Goal: Task Accomplishment & Management: Complete application form

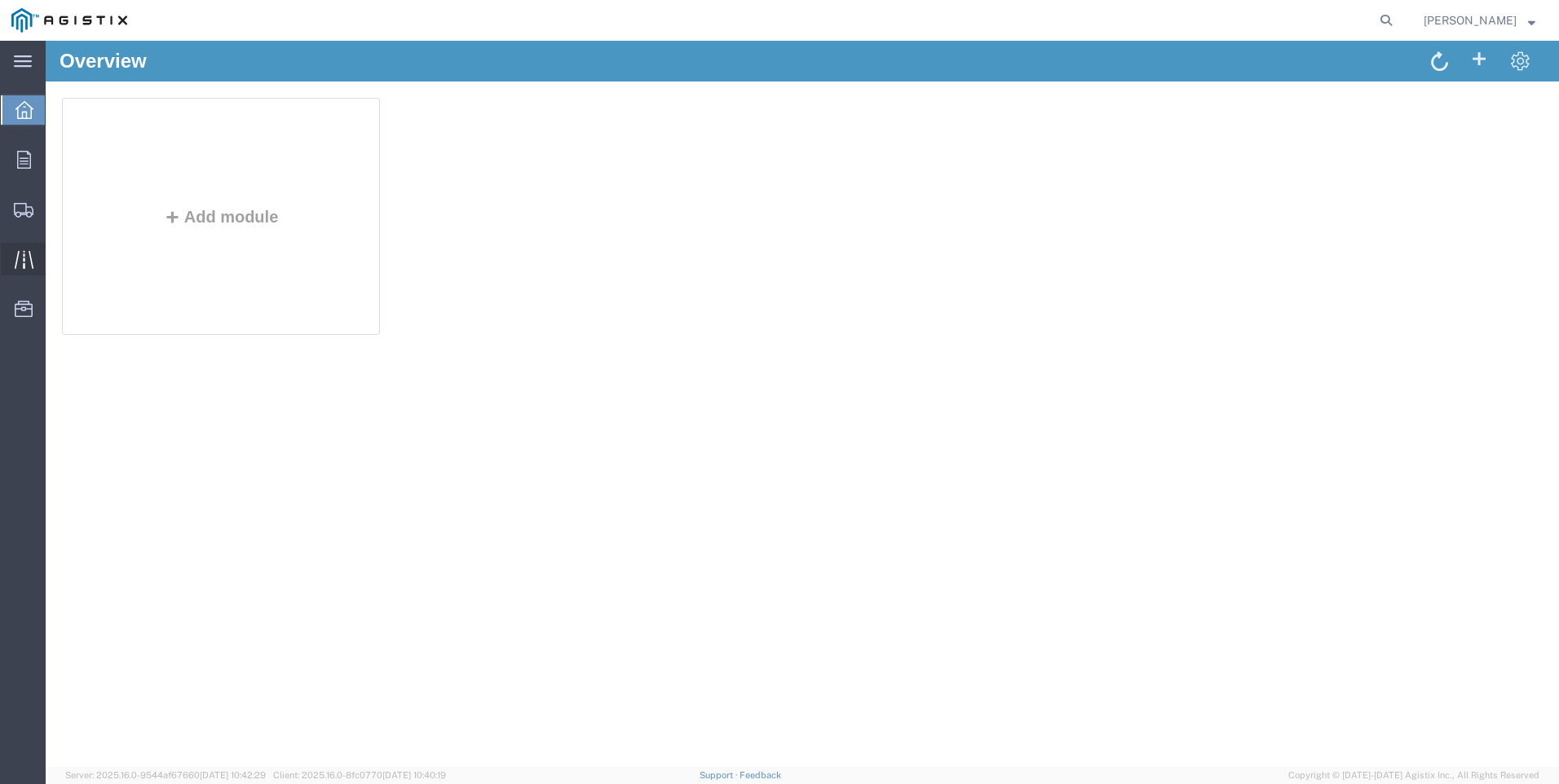
click at [31, 264] on icon at bounding box center [23, 259] width 19 height 18
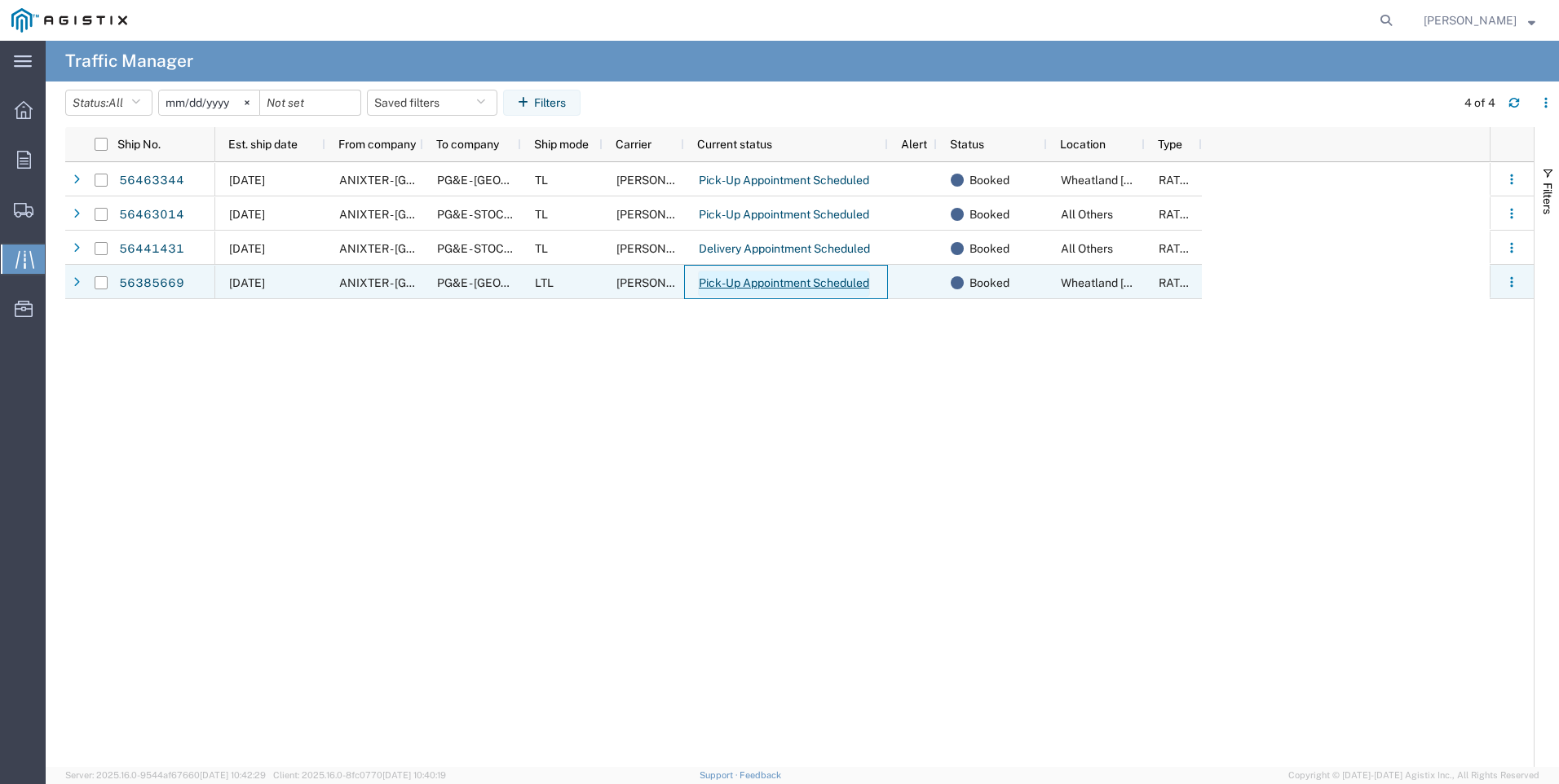
click at [798, 290] on link "Pick-Up Appointment Scheduled" at bounding box center [783, 284] width 172 height 26
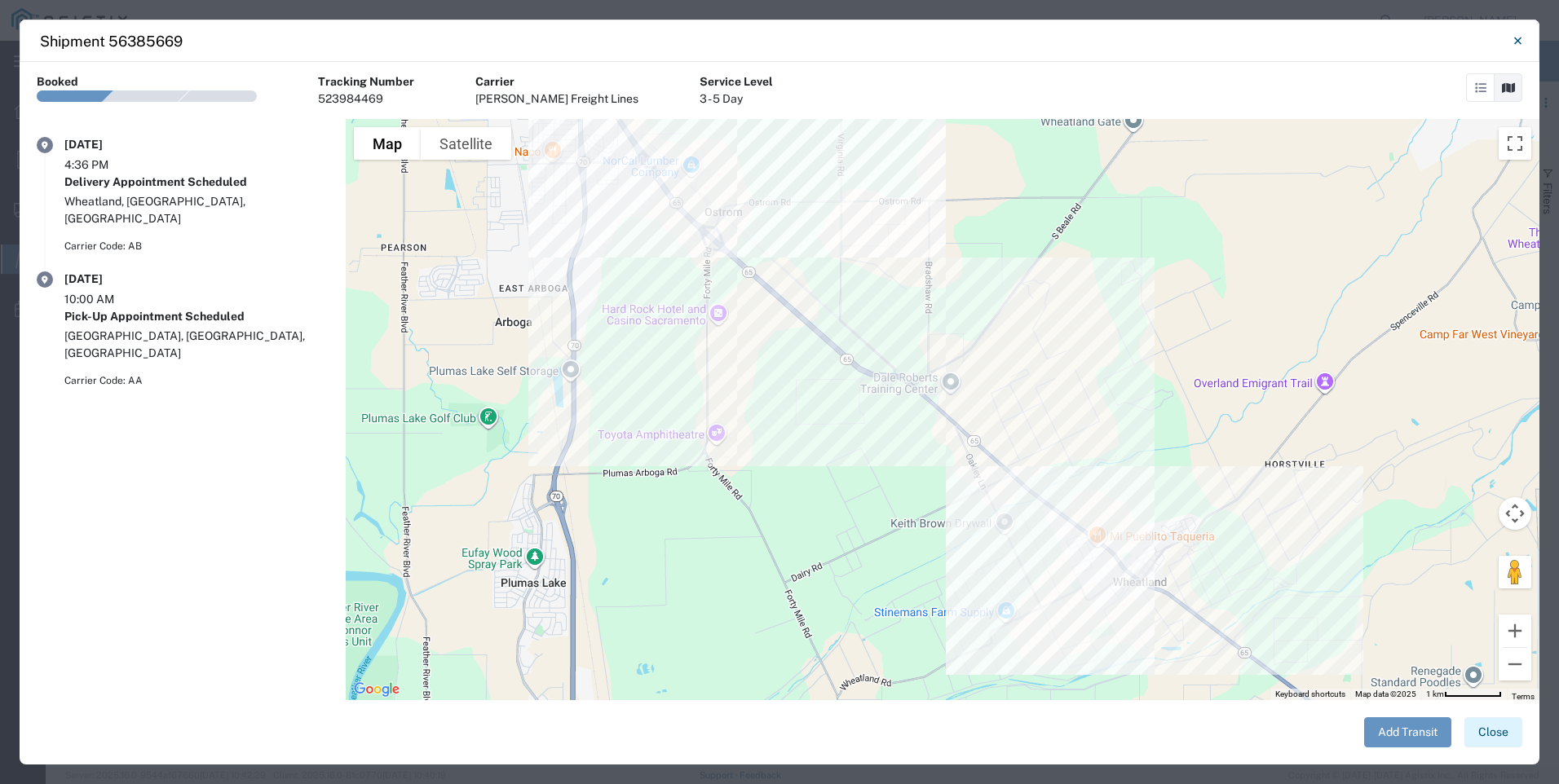
click at [1481, 736] on button "Close" at bounding box center [1493, 732] width 58 height 31
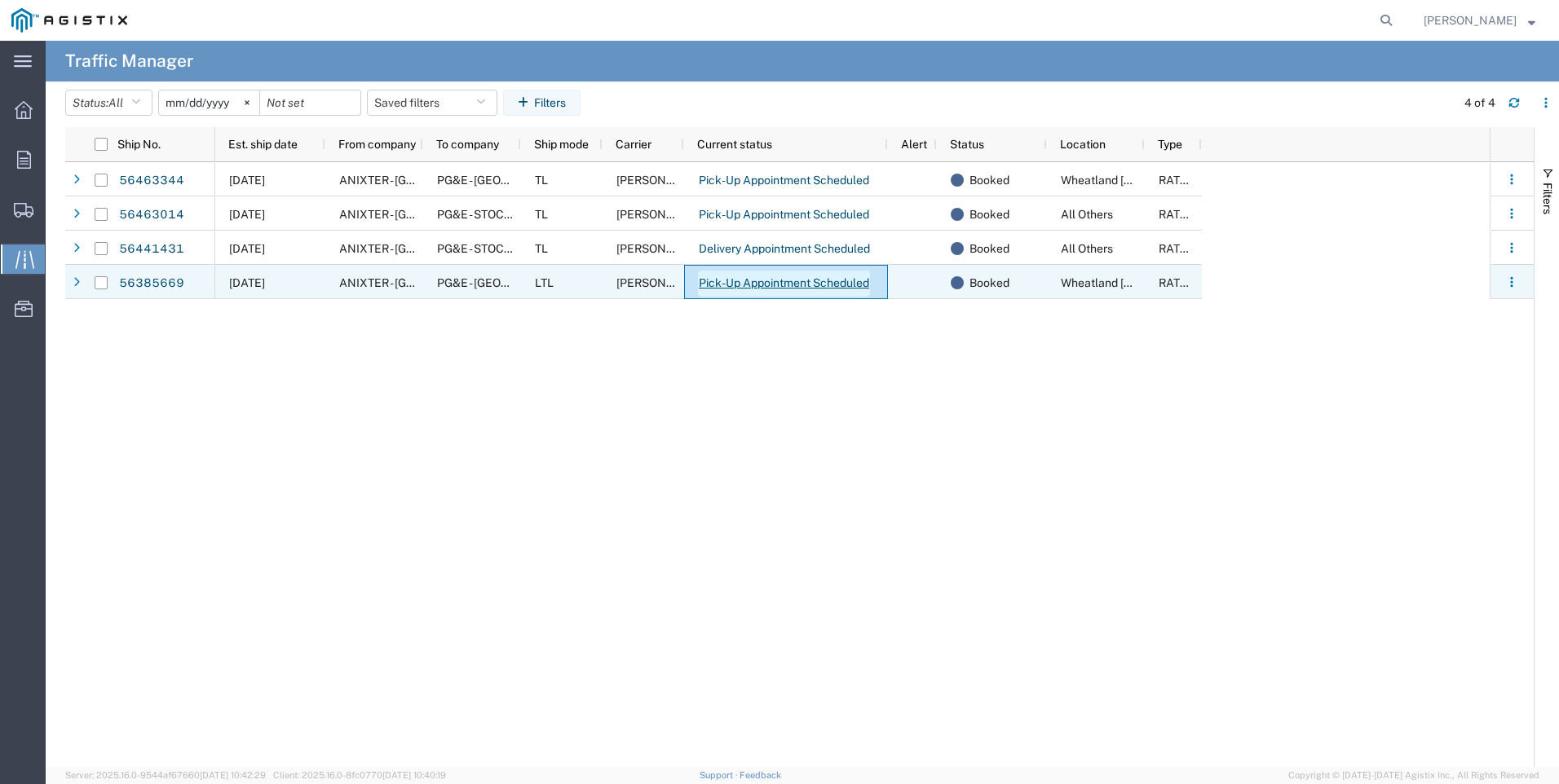
click at [816, 282] on link "Pick-Up Appointment Scheduled" at bounding box center [783, 284] width 172 height 26
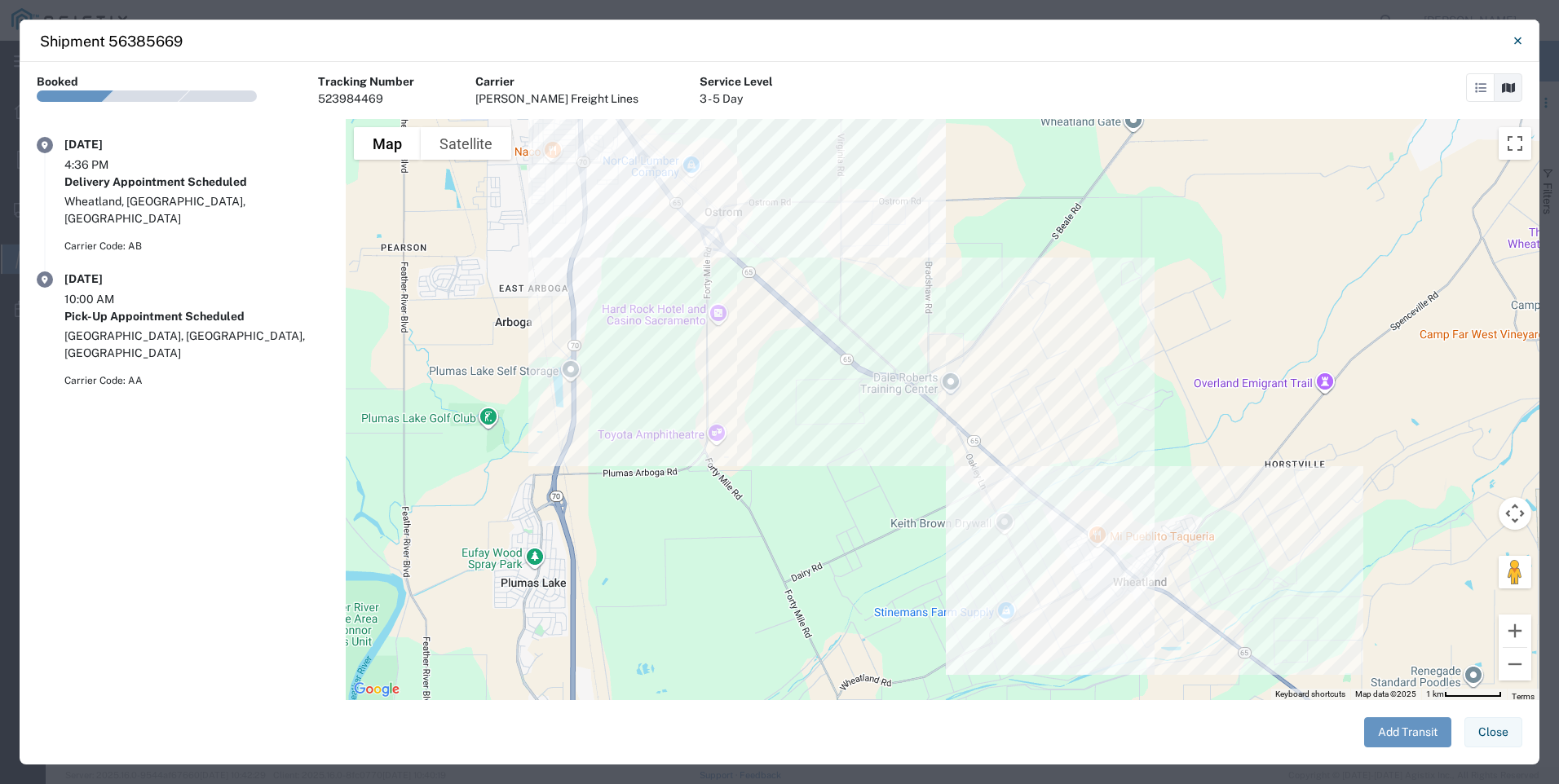
click at [1498, 740] on button "Close" at bounding box center [1493, 732] width 58 height 31
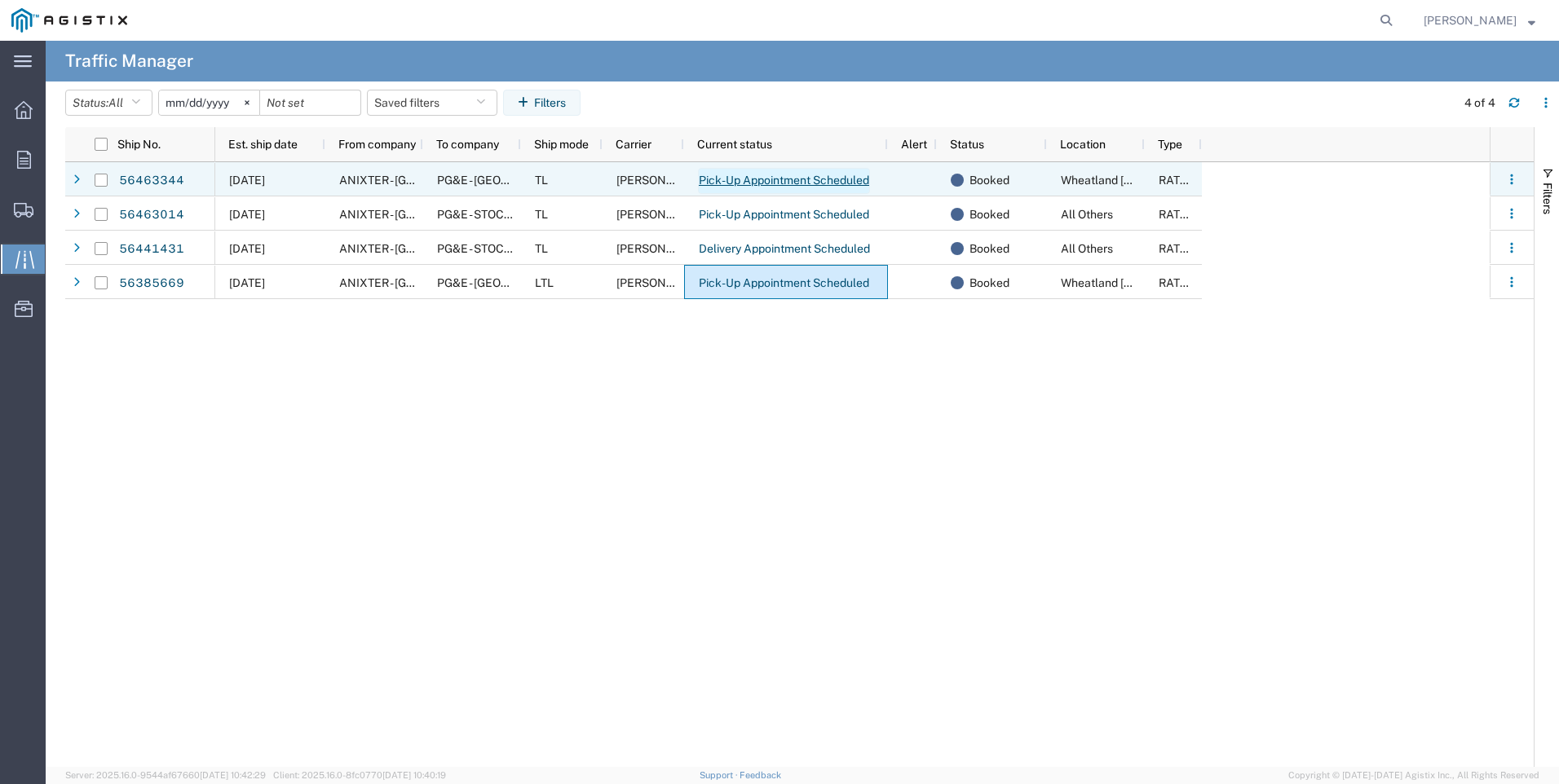
click at [748, 176] on link "Pick-Up Appointment Scheduled" at bounding box center [783, 181] width 172 height 26
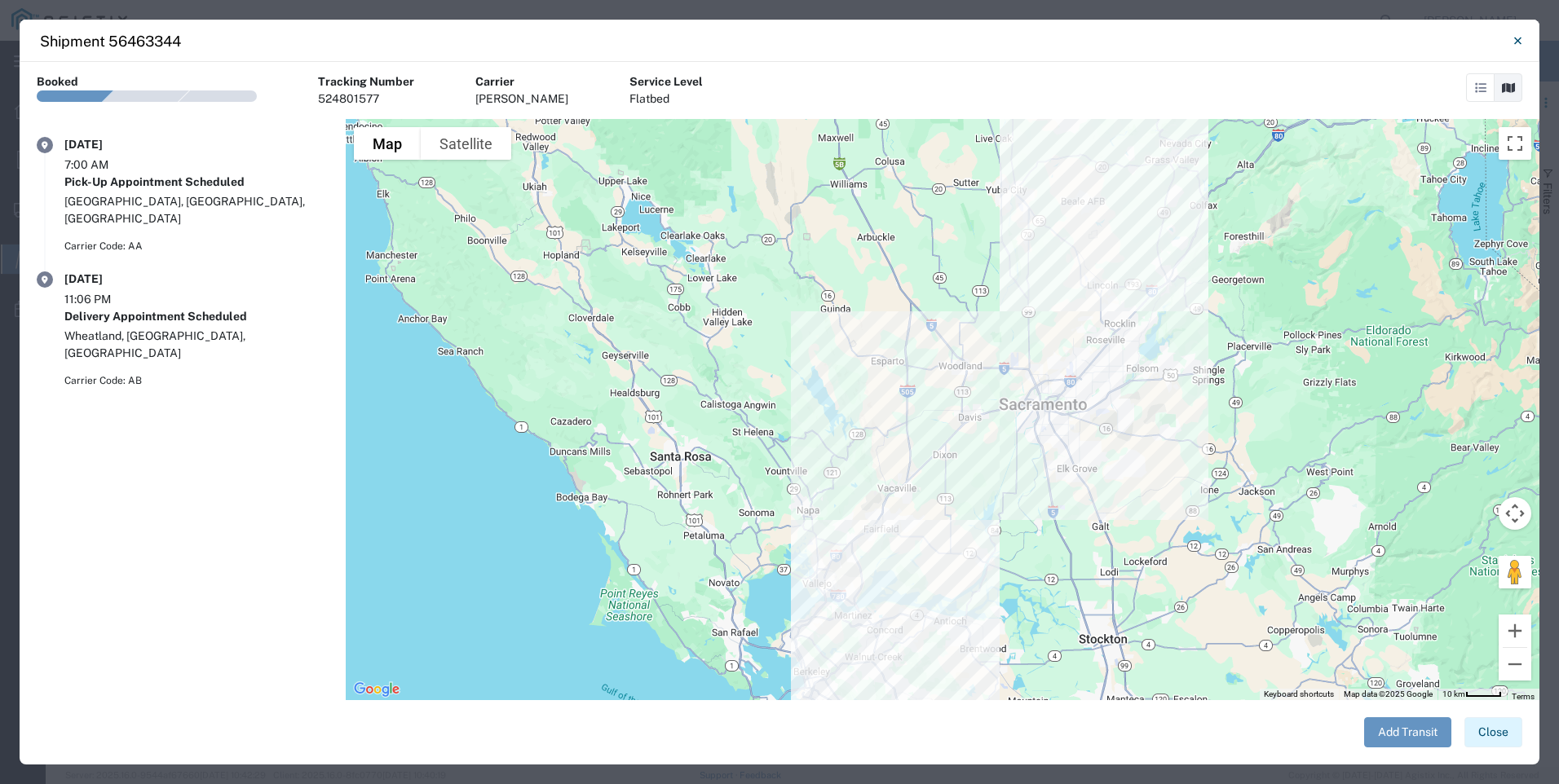
click at [1476, 737] on button "Close" at bounding box center [1493, 732] width 58 height 31
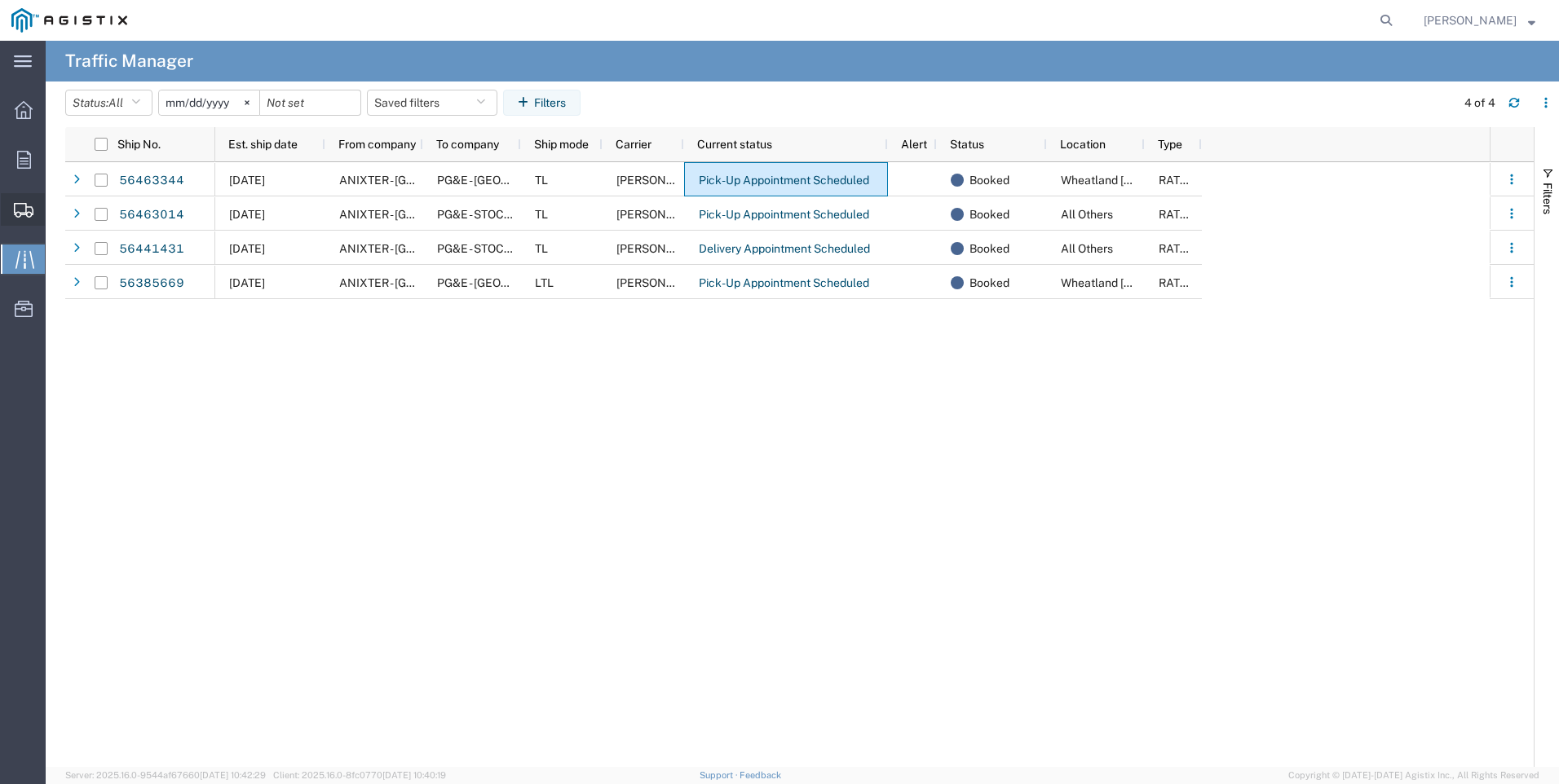
click at [0, 0] on span "Create Shipment" at bounding box center [0, 0] width 0 height 0
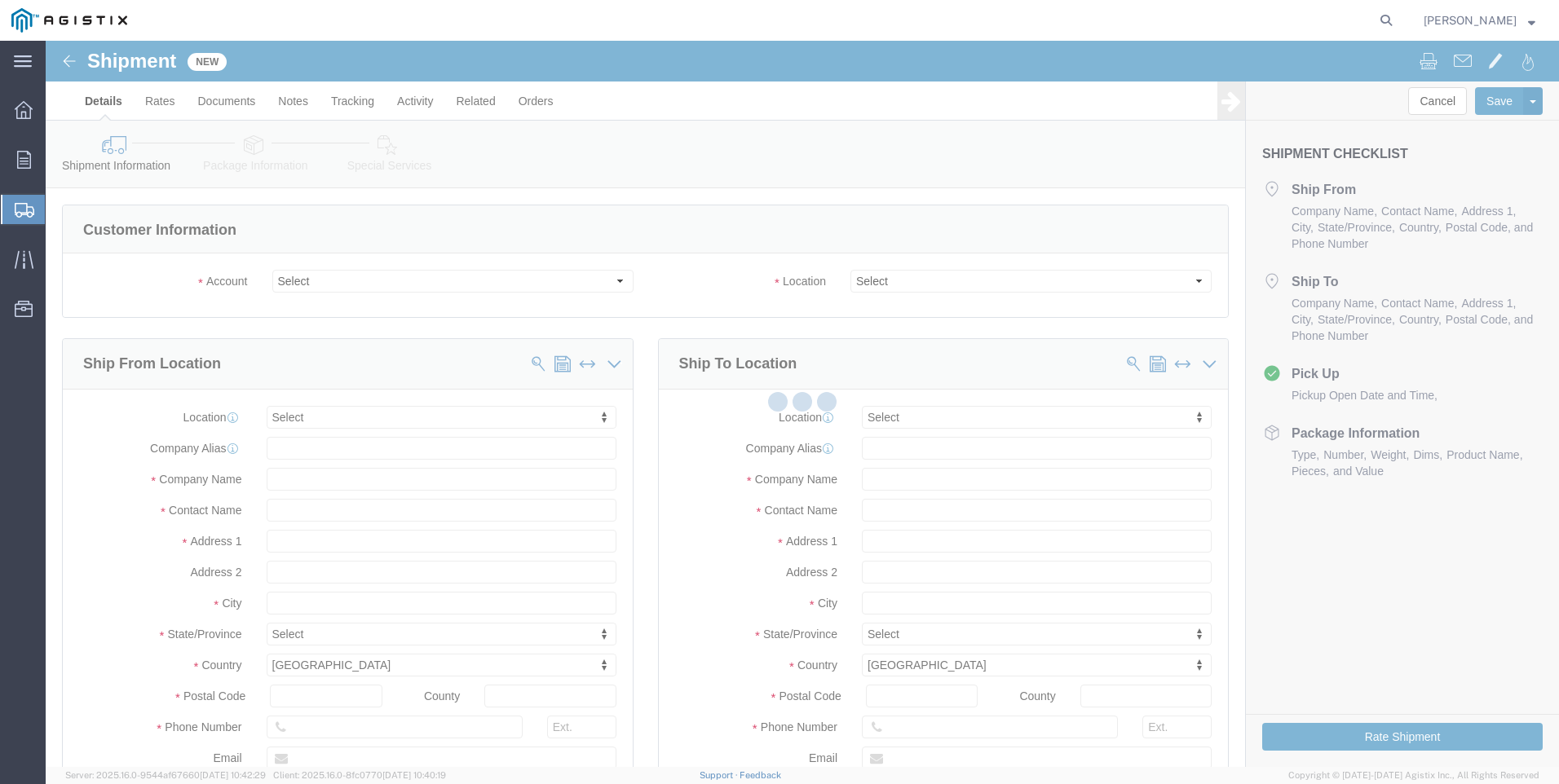
select select
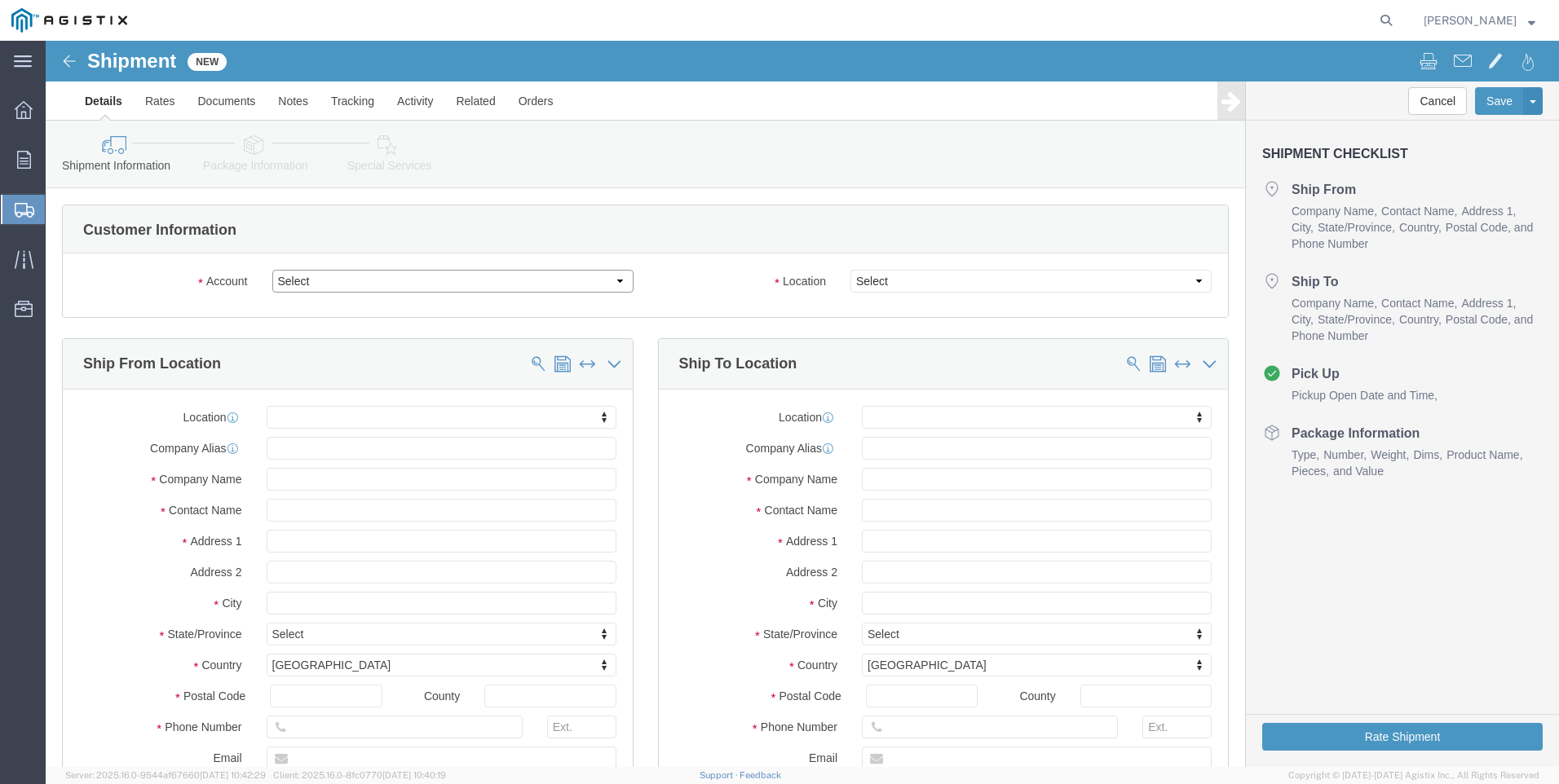
click select "Select Anixter Inc PG&E"
select select "10673"
click select "Select Anixter Inc PG&E"
select select
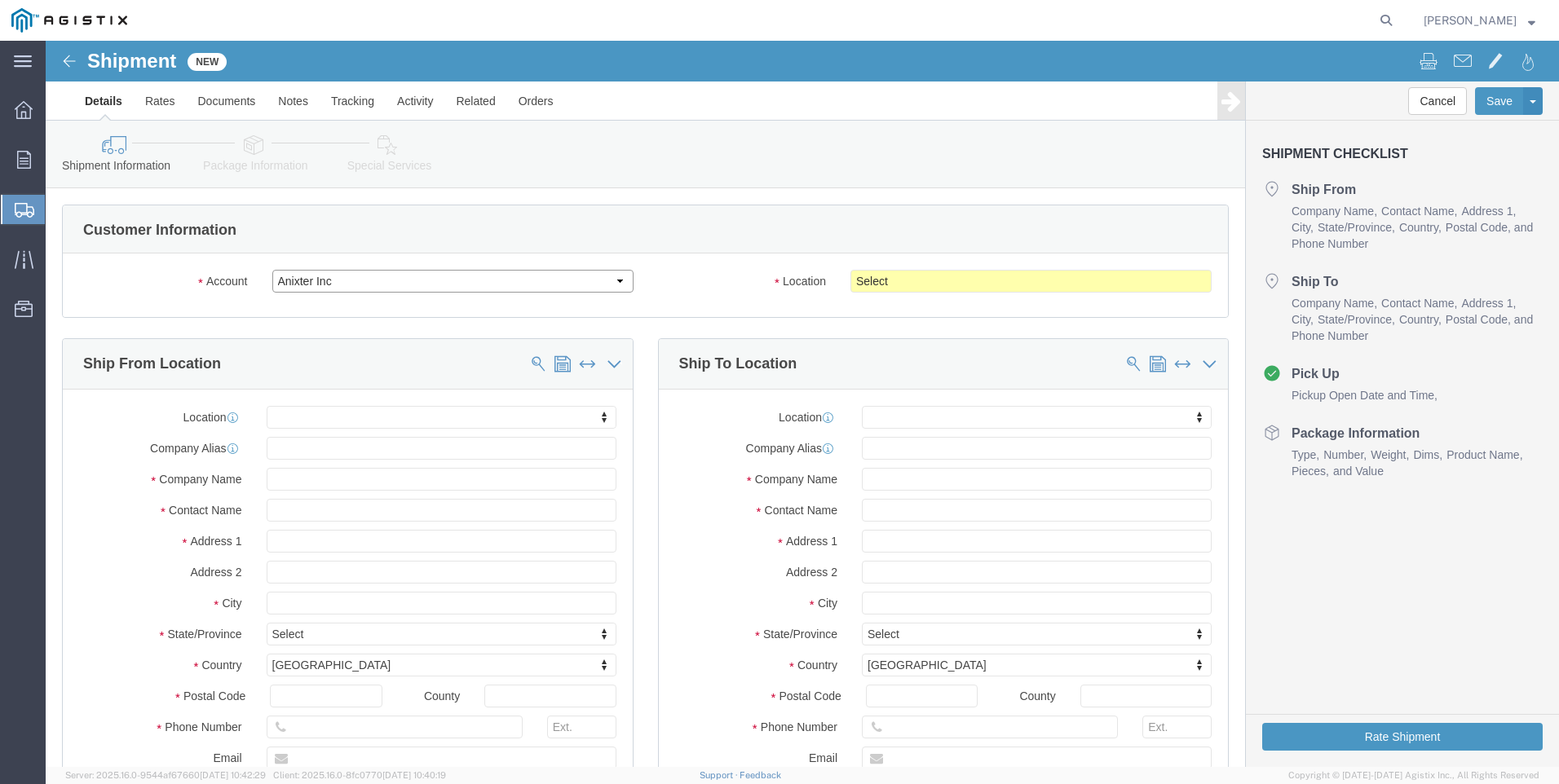
click select "Select Anixter Inc PG&E"
select select "9596"
click select "Select Anixter Inc PG&E"
select select "PURCHORD"
select select
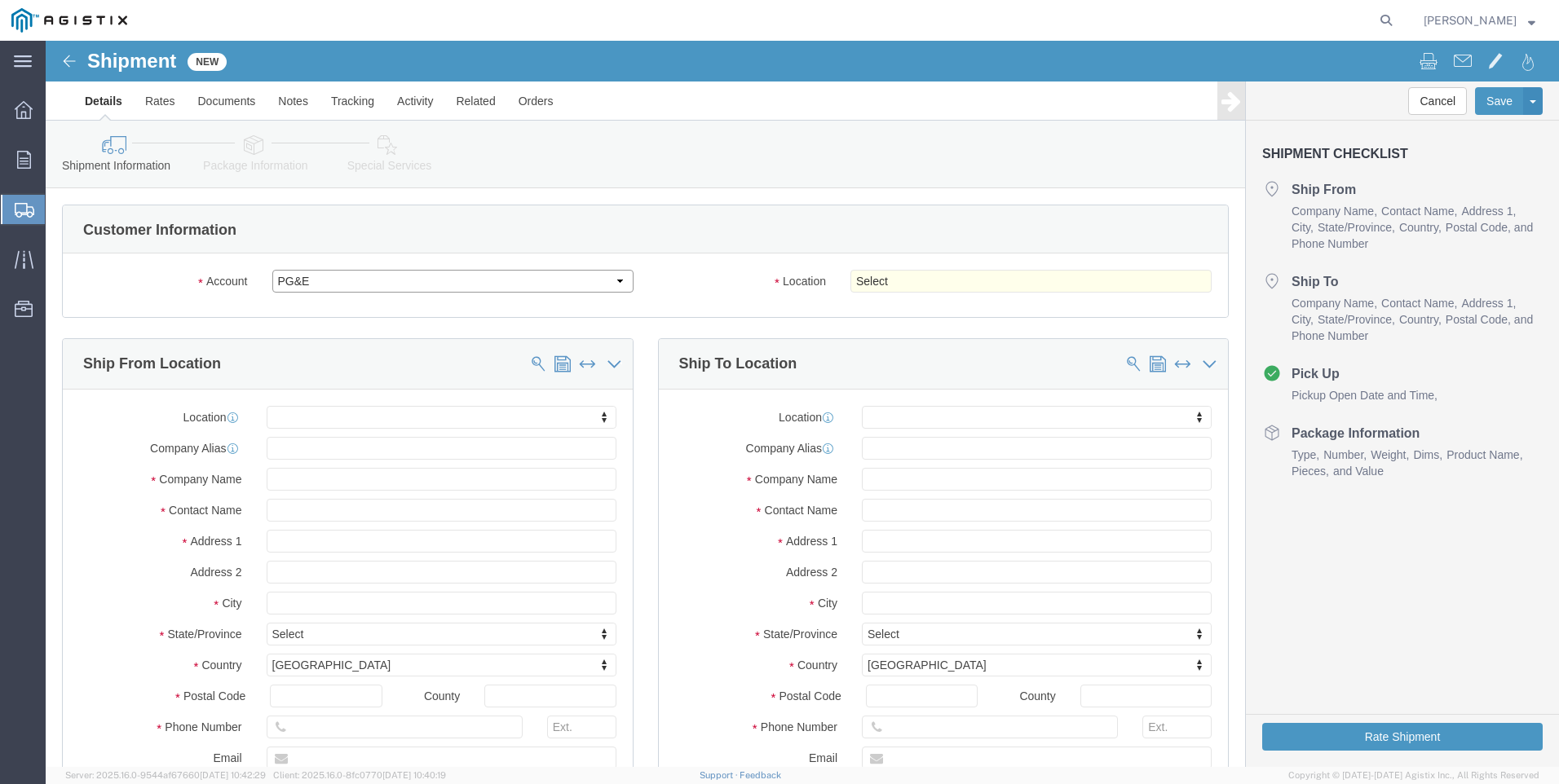
select select
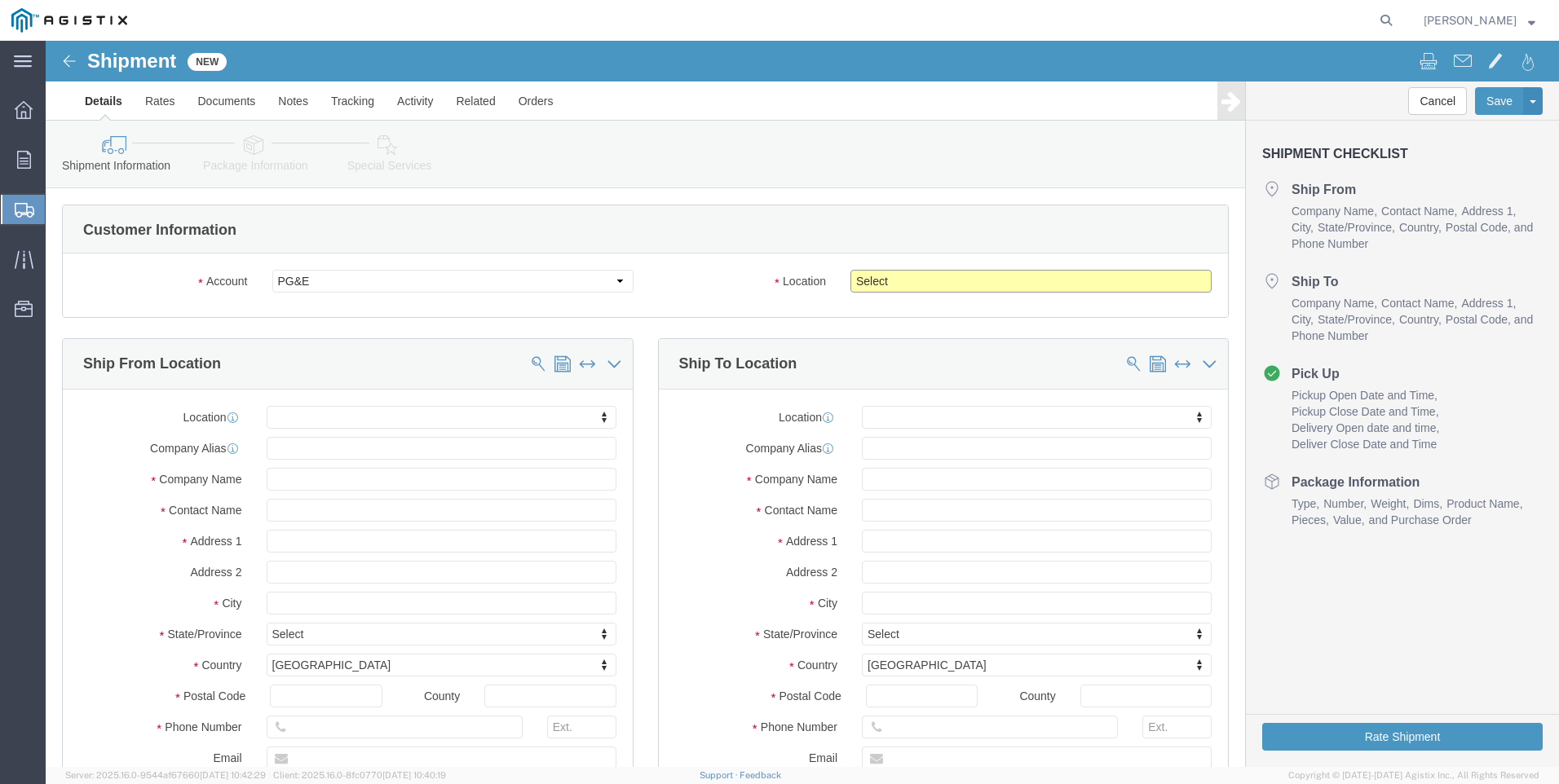
click select "Select All Others [GEOGRAPHIC_DATA] [GEOGRAPHIC_DATA] [GEOGRAPHIC_DATA] [GEOGRA…"
select select "23082"
click select "Select All Others [GEOGRAPHIC_DATA] [GEOGRAPHIC_DATA] [GEOGRAPHIC_DATA] [GEOGRA…"
click span
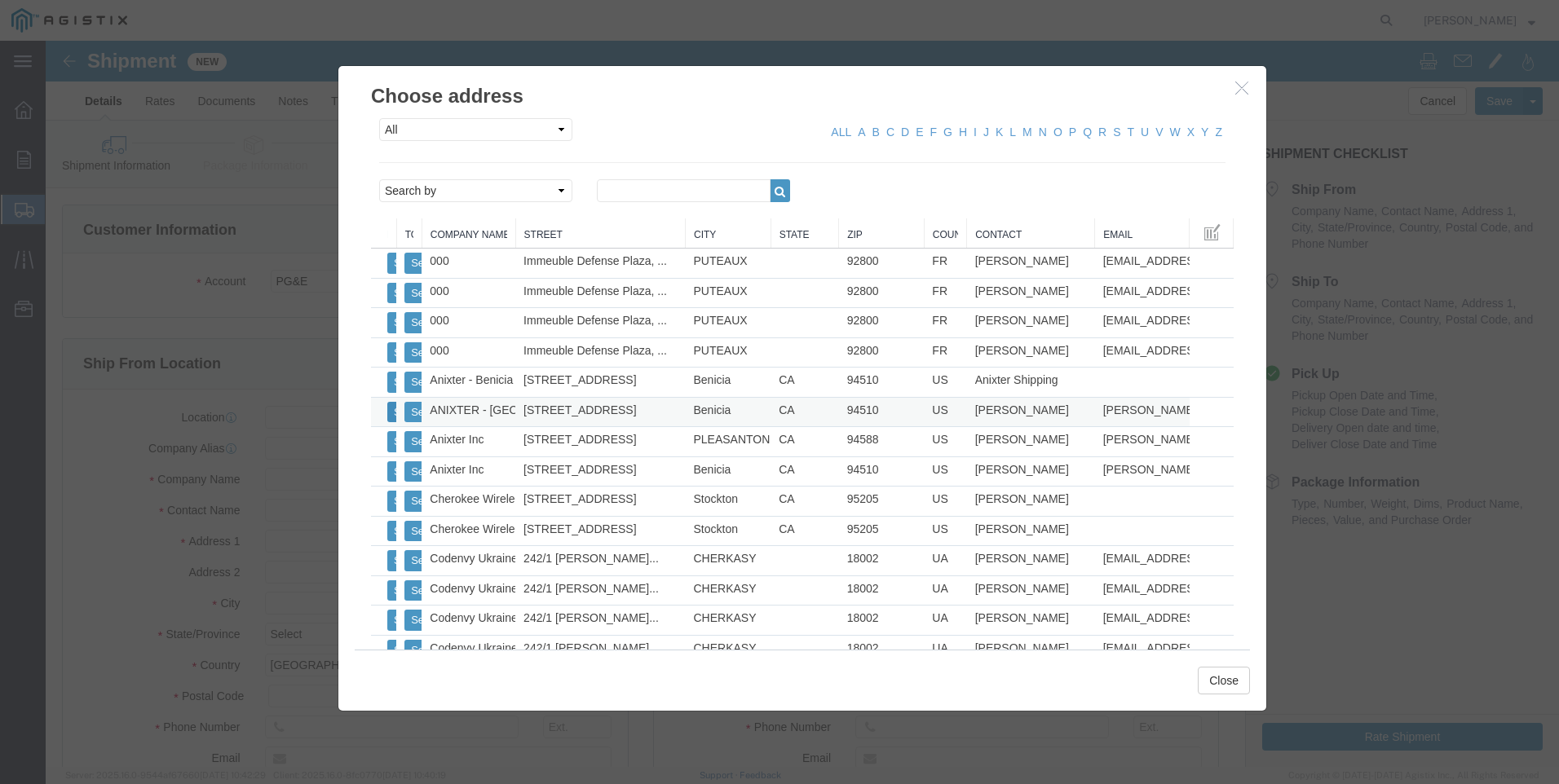
click button "Select"
select select
type input "ANIXTER - [GEOGRAPHIC_DATA]"
type input "[STREET_ADDRESS]"
type input "Benicia"
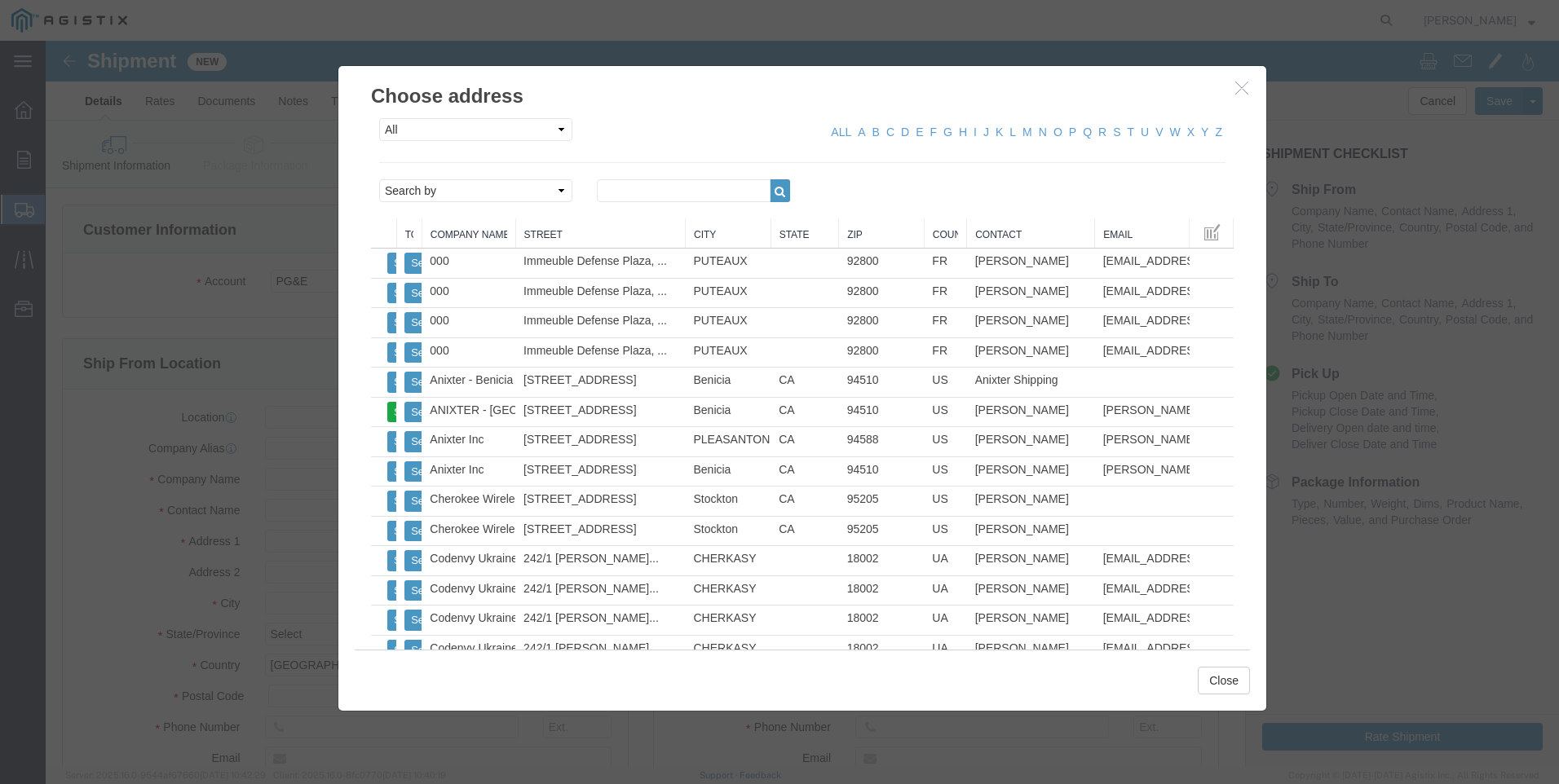
type input "94510"
type input "[PHONE_NUMBER]"
type input "[PERSON_NAME][EMAIL_ADDRESS][PERSON_NAME][DOMAIN_NAME]"
checkbox input "true"
type input "[PERSON_NAME]"
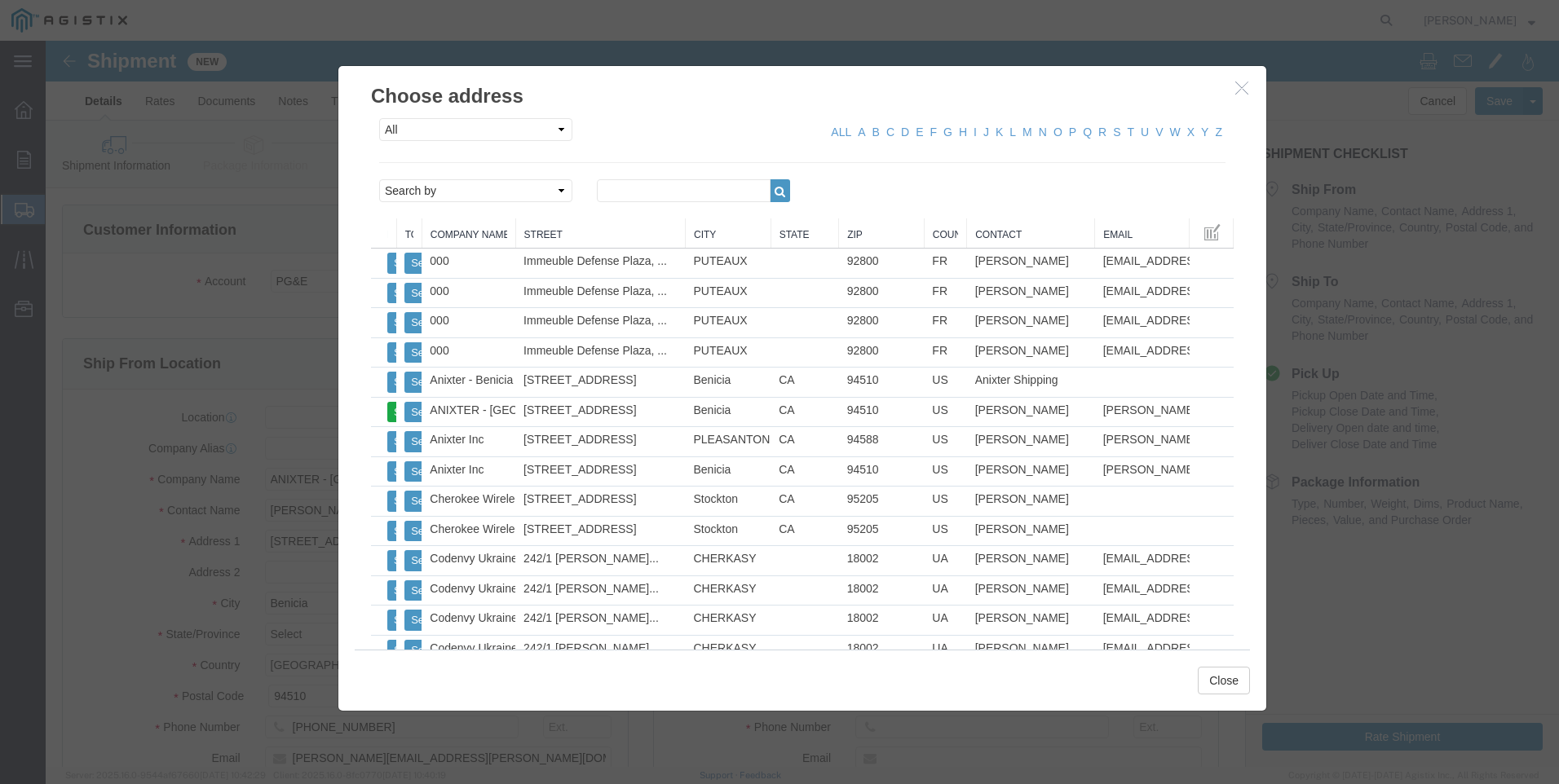
select select "CA"
click button "Close"
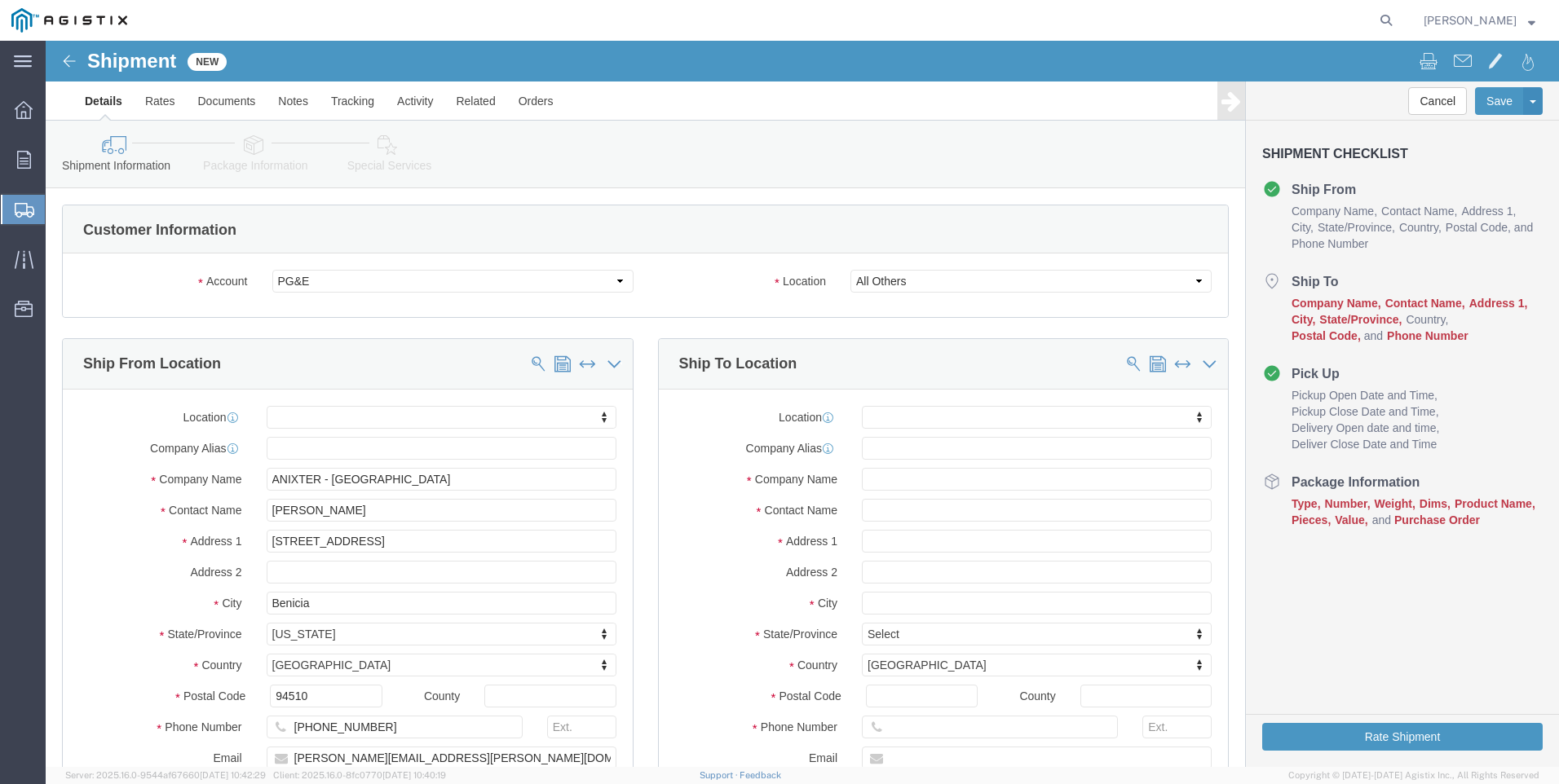
click div "Location My Profile Location (OBSOLETE) [PERSON_NAME] SC - GC TRAILER (OBSOLETE…"
click input "text"
type input "sTOCK"
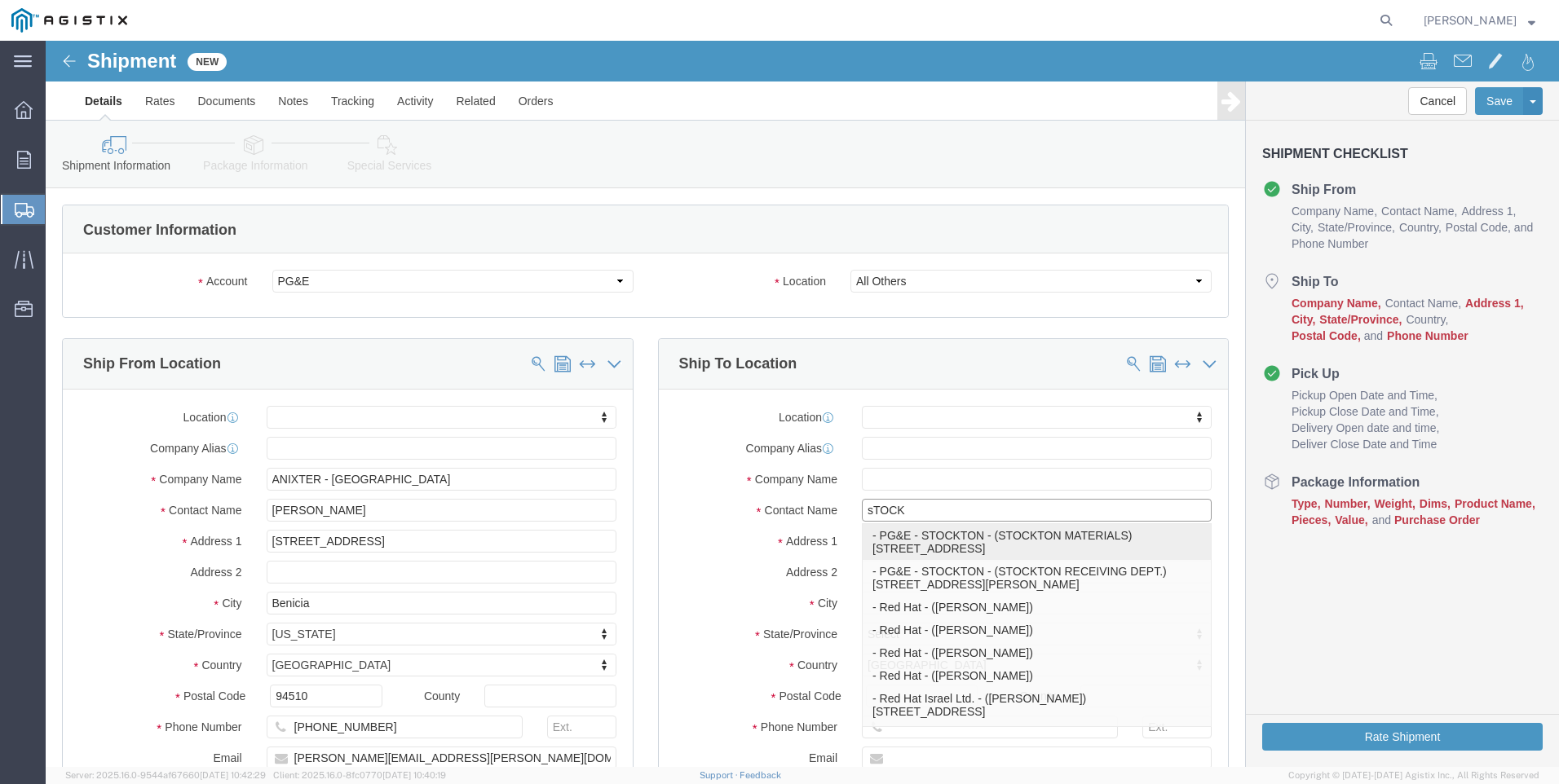
click p "- PG&E - STOCKTON - (STOCKTON MATERIALS) [STREET_ADDRESS]"
select select
type input "PG&E - STOCKTON"
type input "[GEOGRAPHIC_DATA]"
type input "STOCKTON"
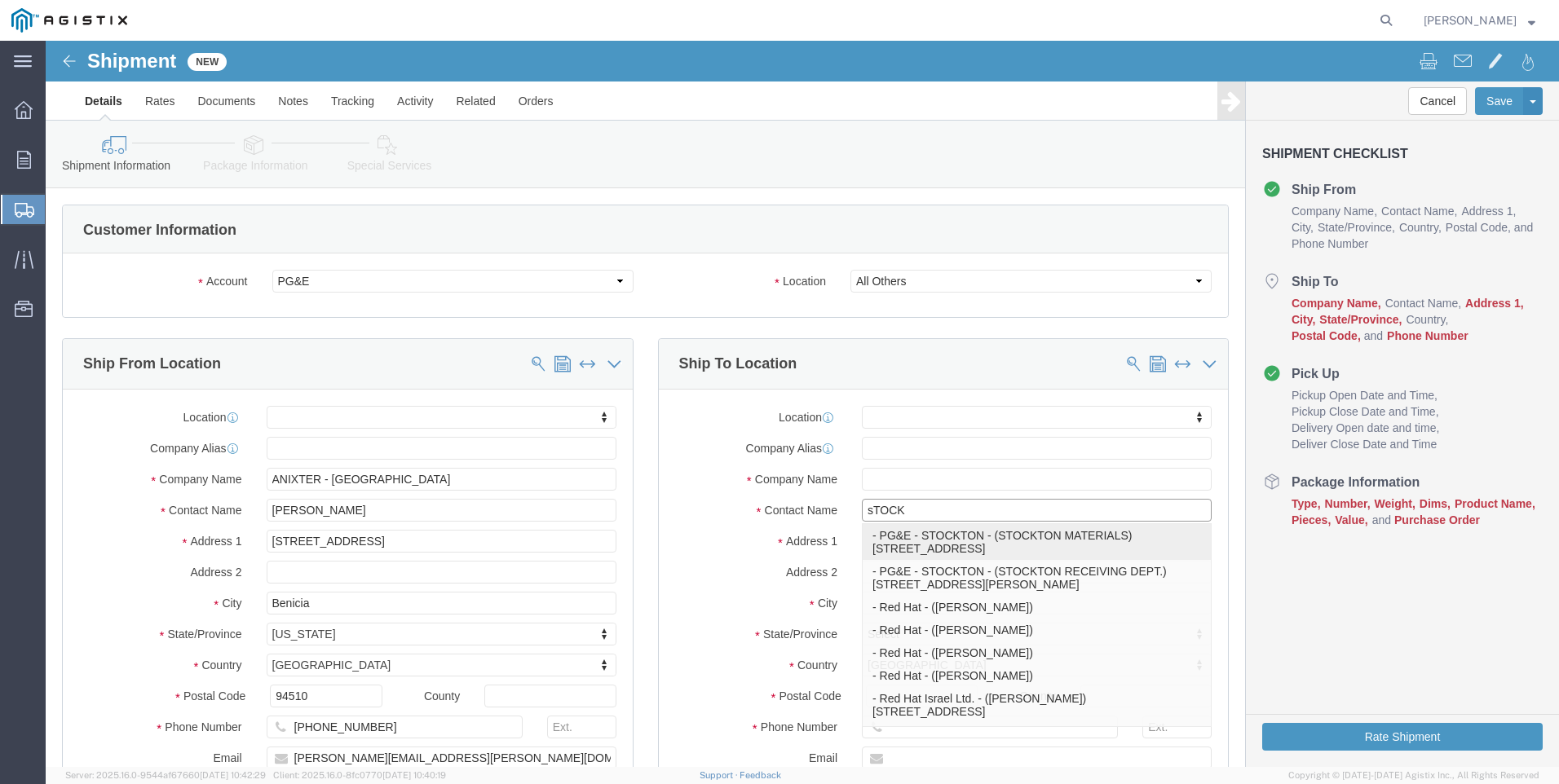
type input "95204"
type input "[PHONE_NUMBER]"
type input "STOCKTON MATERIALS"
select select "CA"
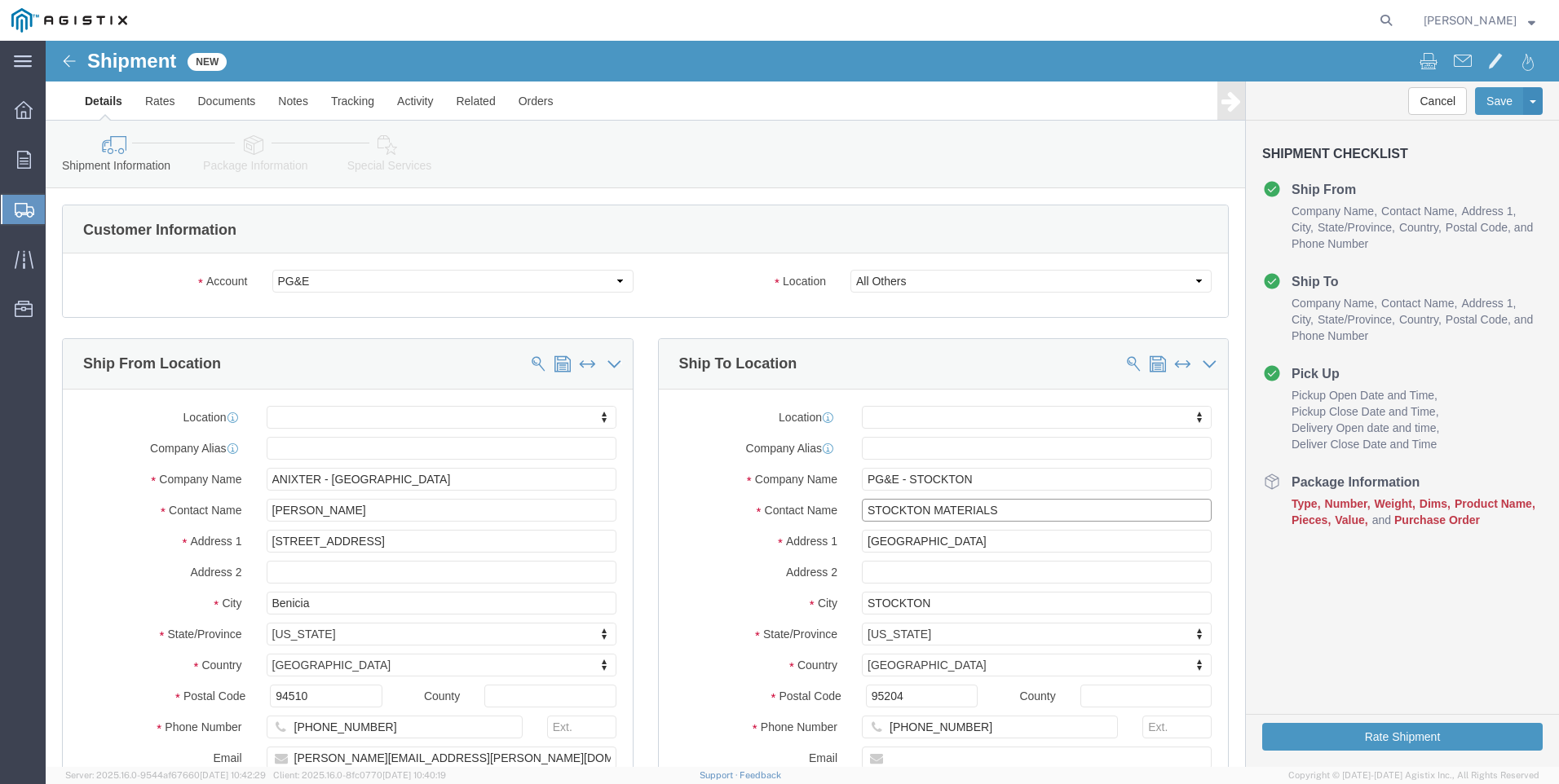
type input "STOCKTON MATERIALS"
click input "[PHONE_NUMBER]"
type input "[PHONE_NUMBER]"
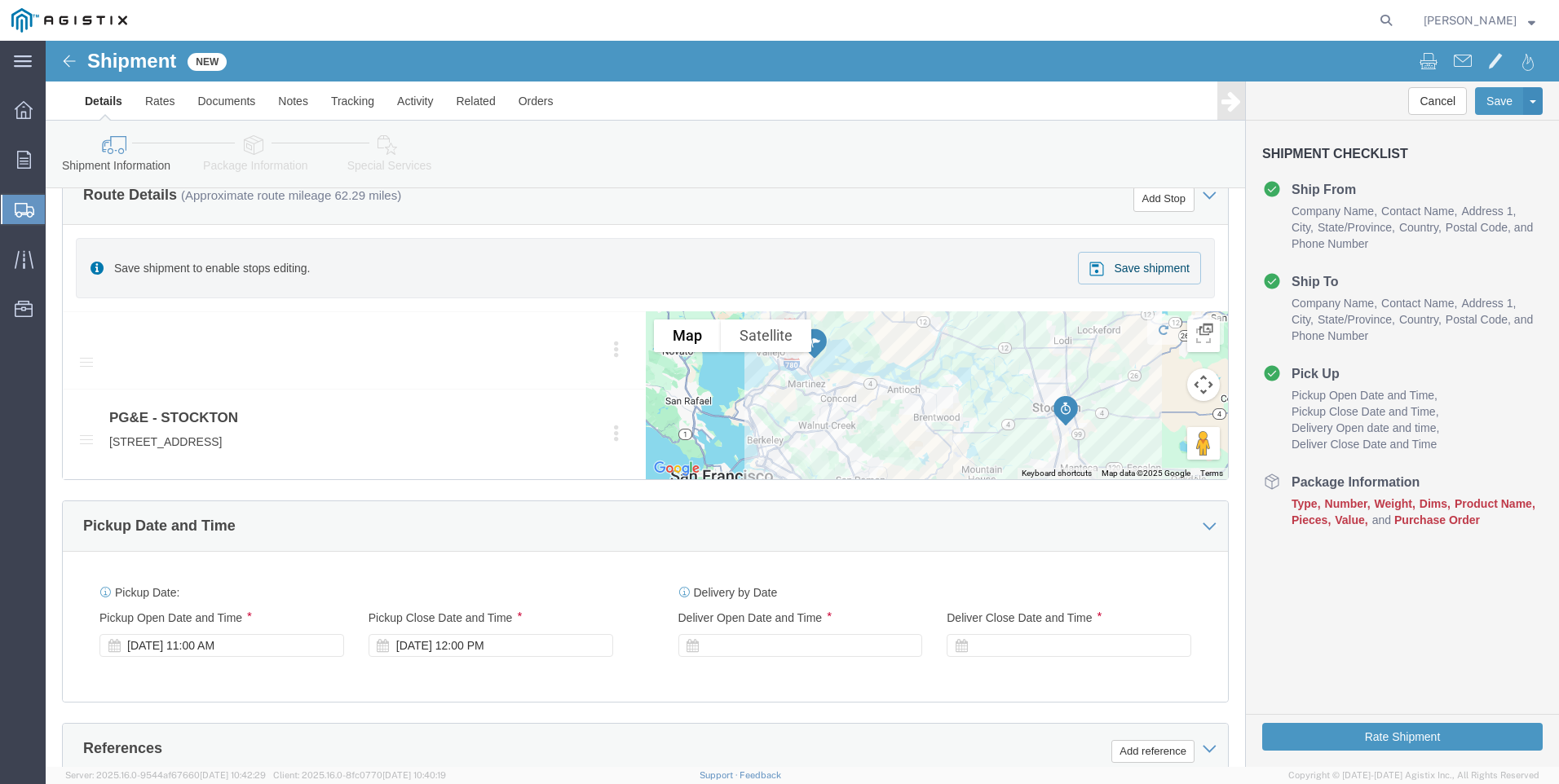
scroll to position [734, 0]
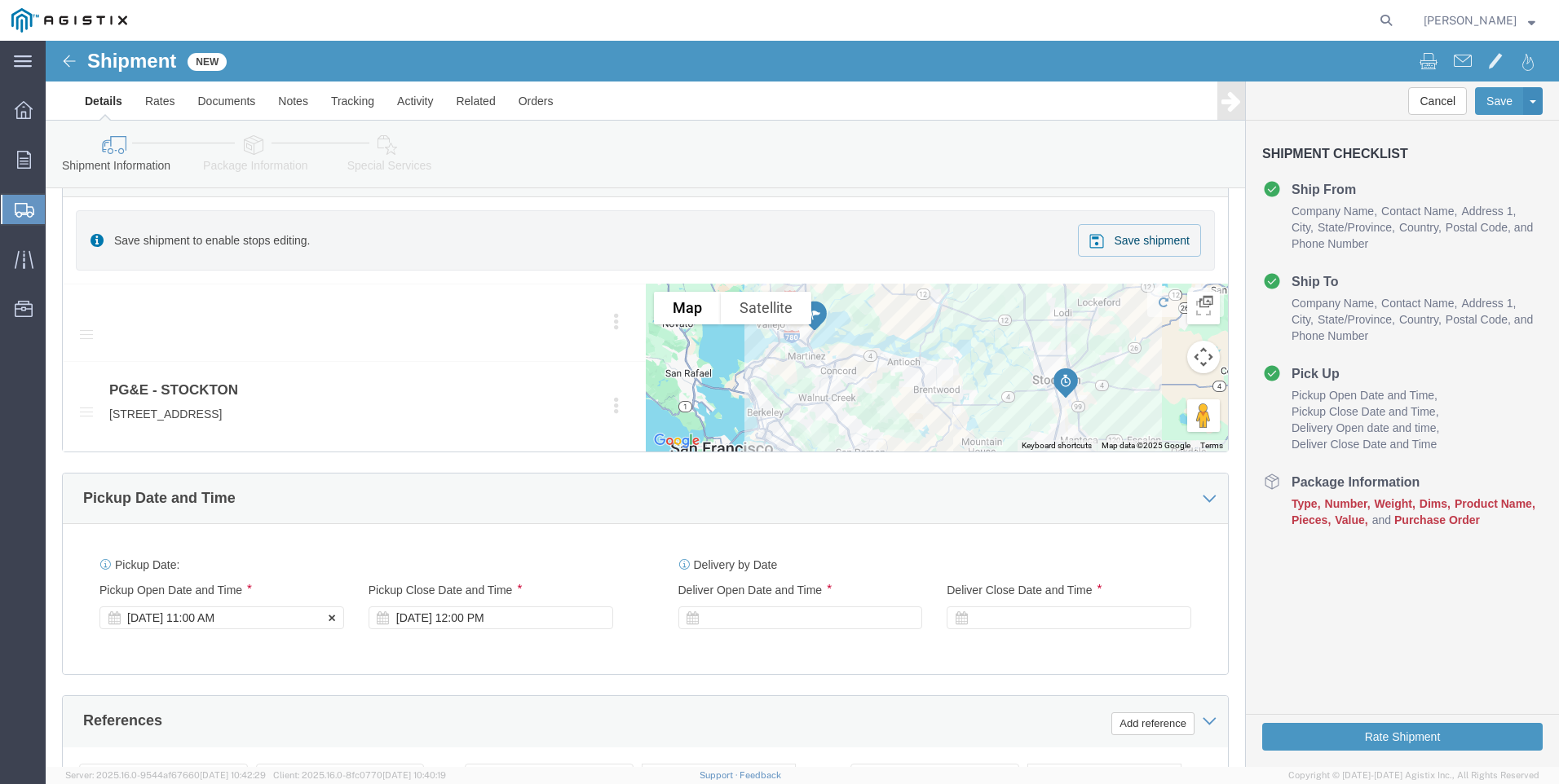
click div "[DATE] 11:00 AM"
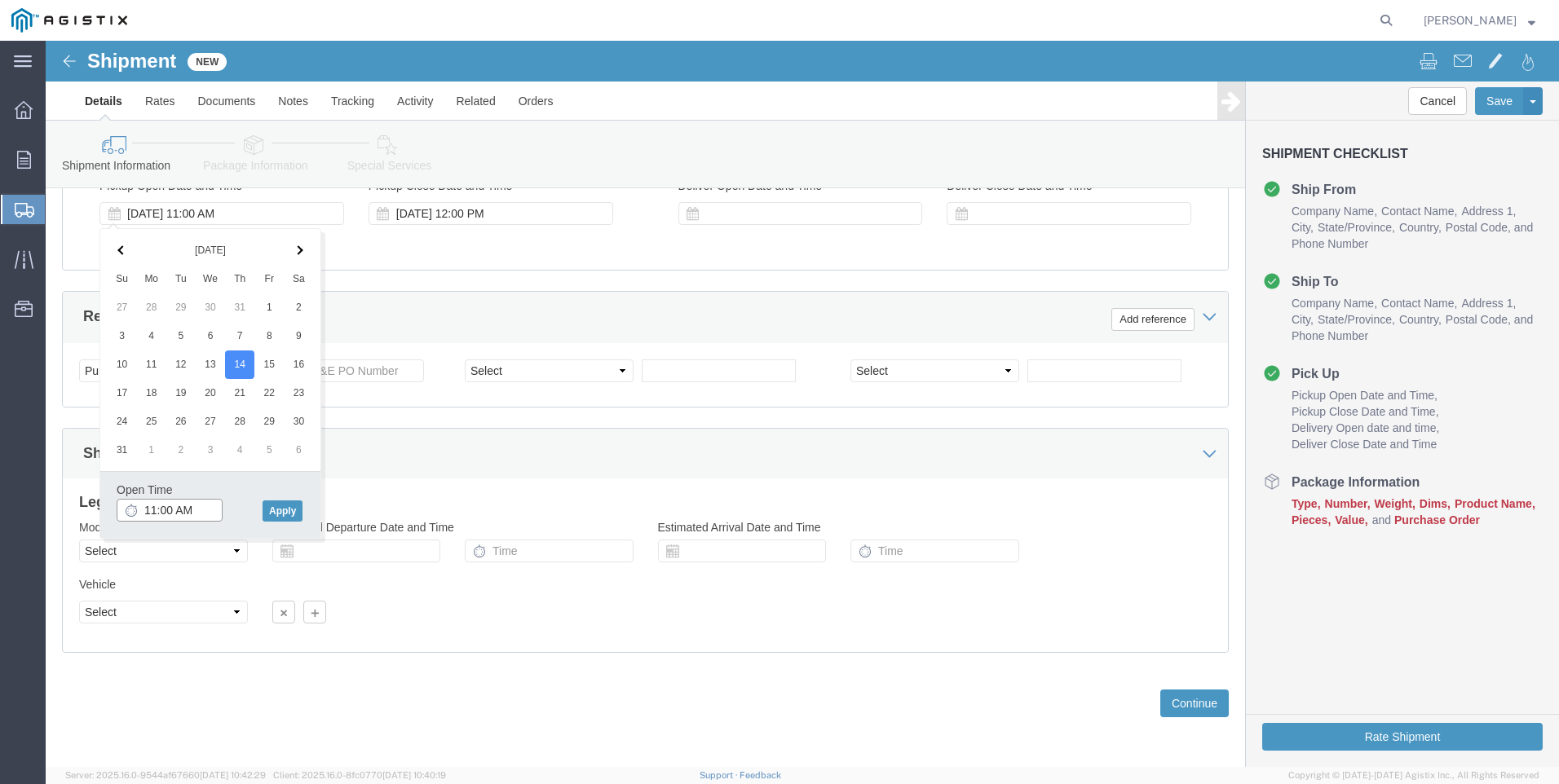
click input "11:00 AM"
type input "7:00 AM"
click button "Apply"
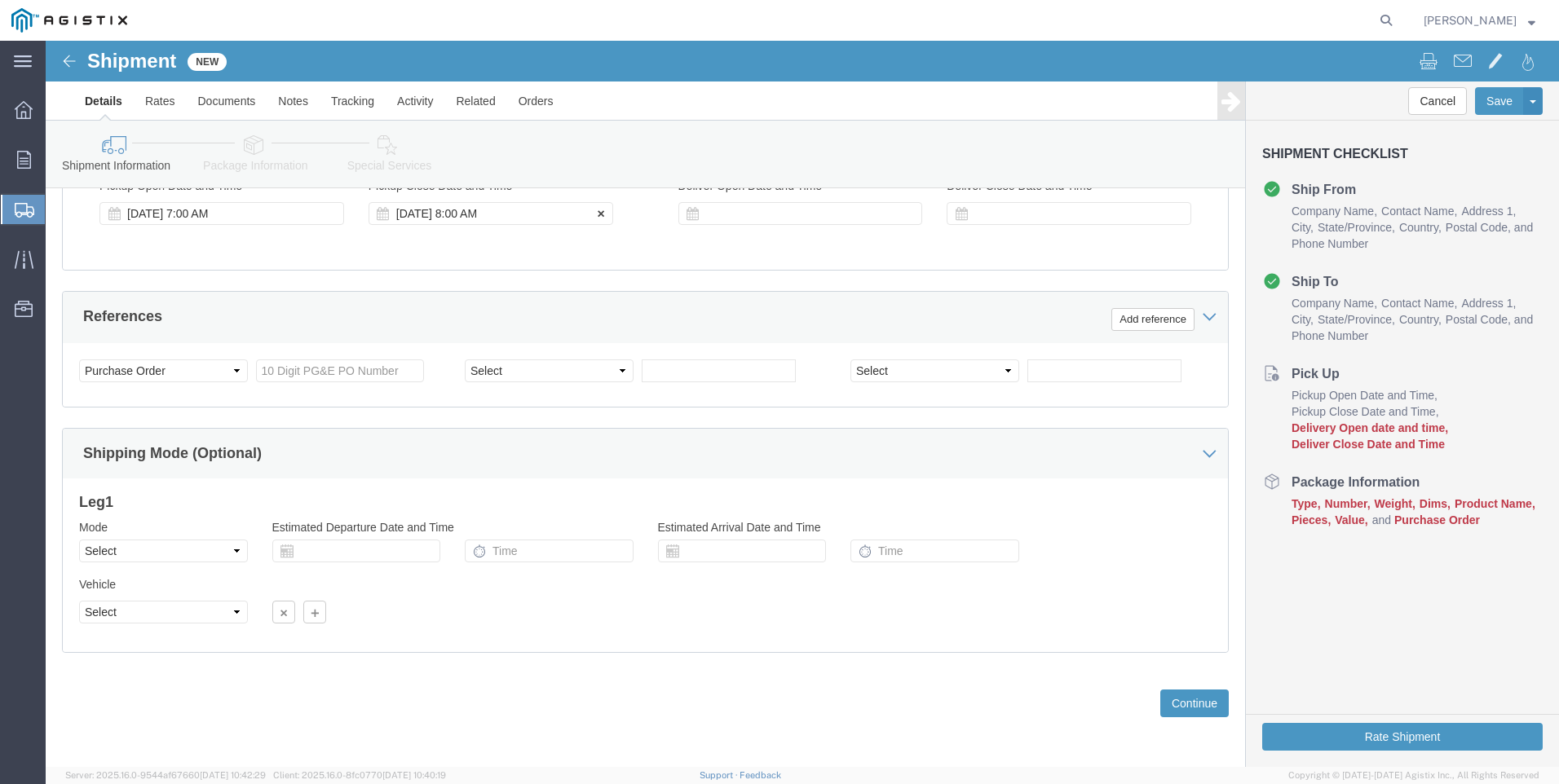
click div "[DATE] 8:00 AM"
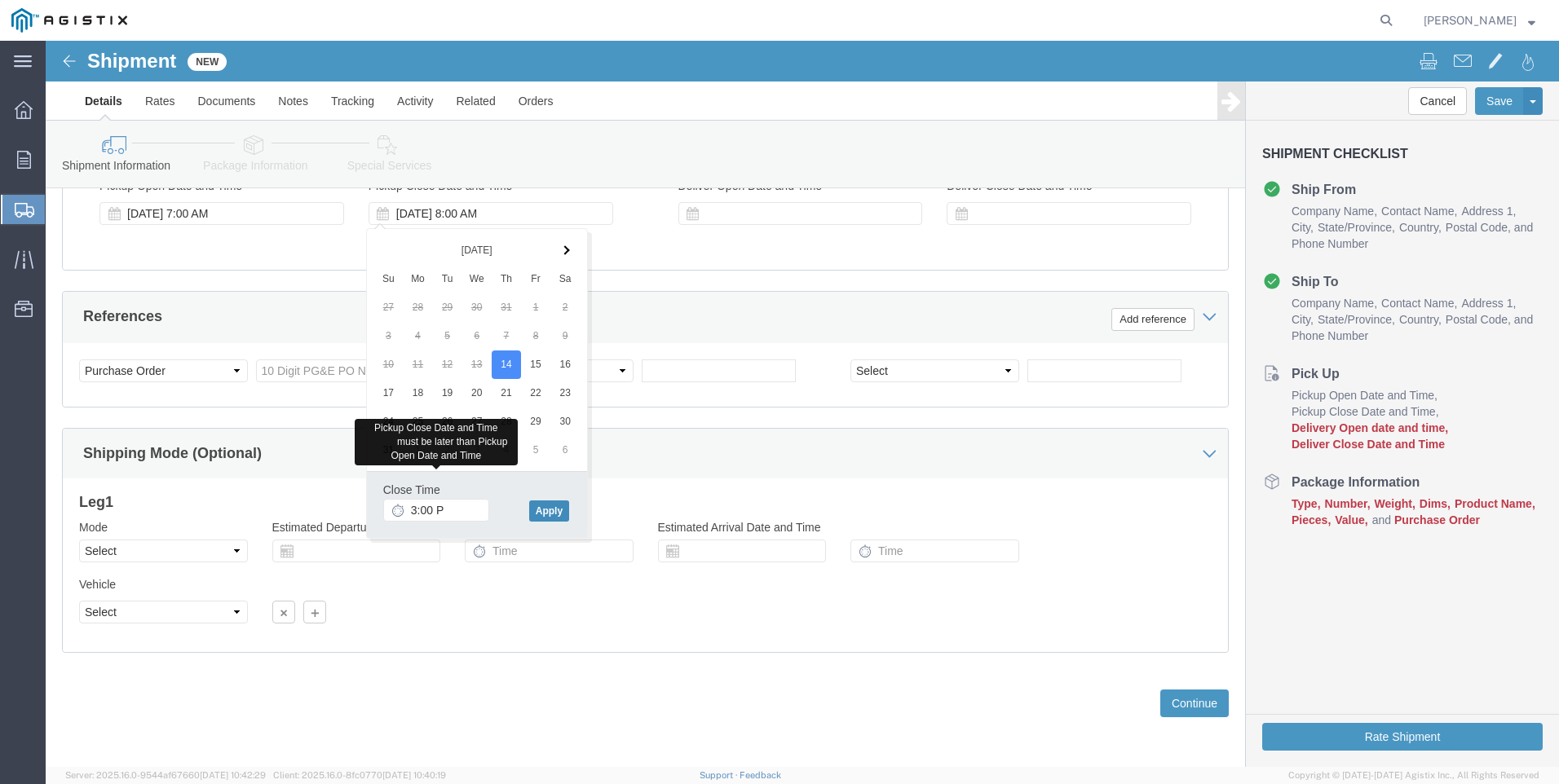
type input "3:00 PM"
click button "Apply"
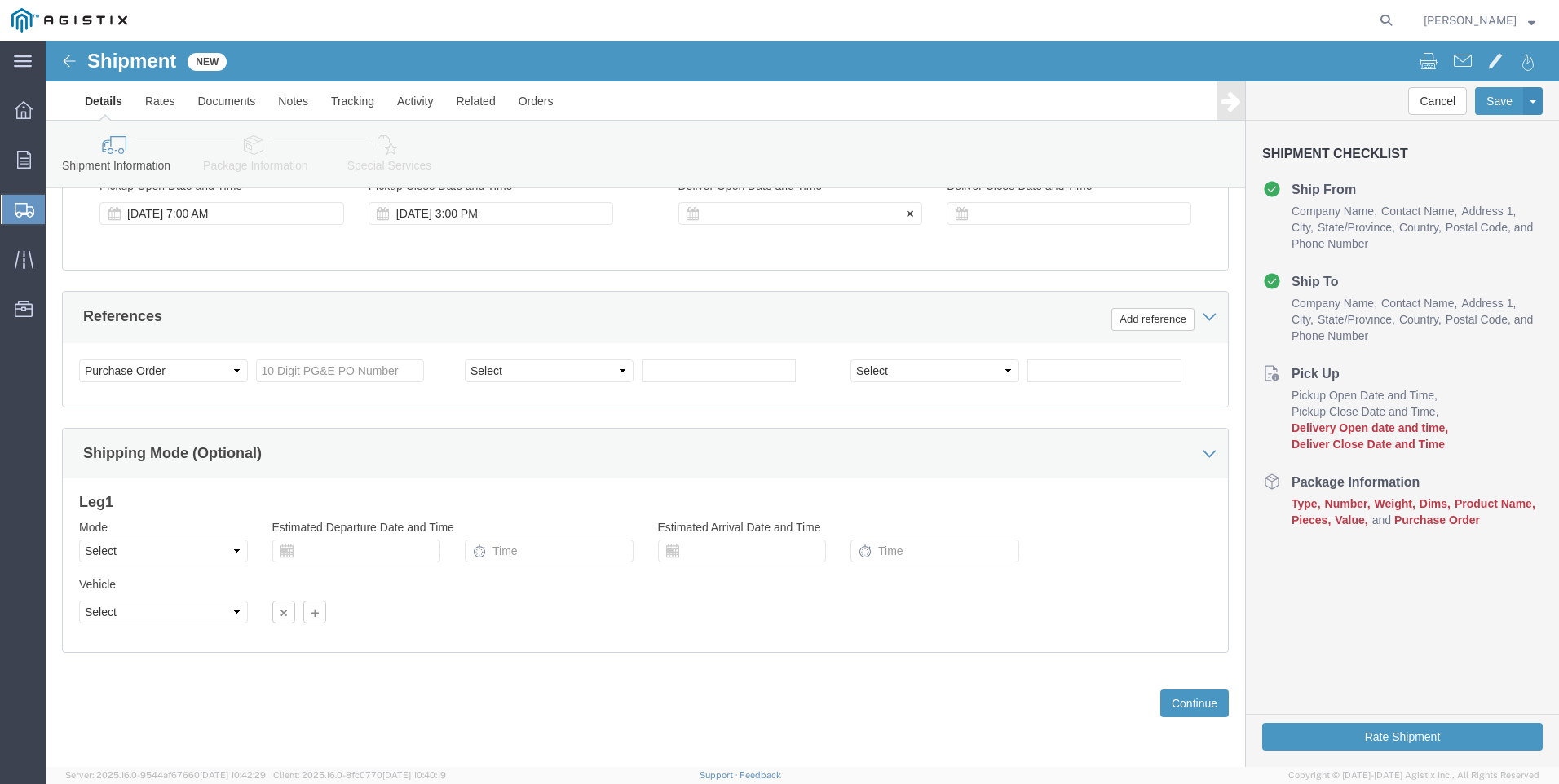
click div
drag, startPoint x: 681, startPoint y: 468, endPoint x: 673, endPoint y: 473, distance: 9.4
click input "4:00 PM"
type input "6:00 AM"
click button "Apply"
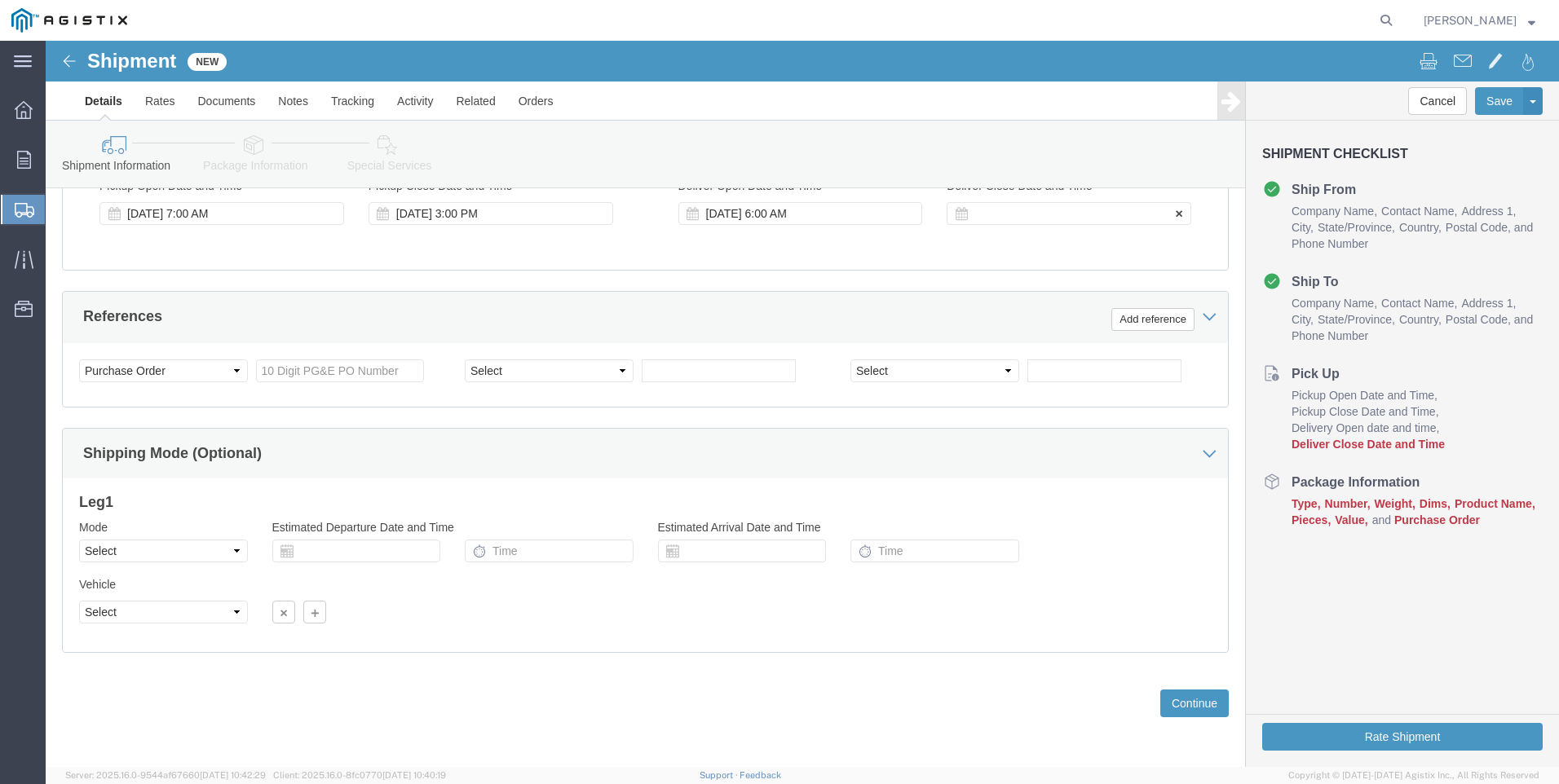
click icon
click div
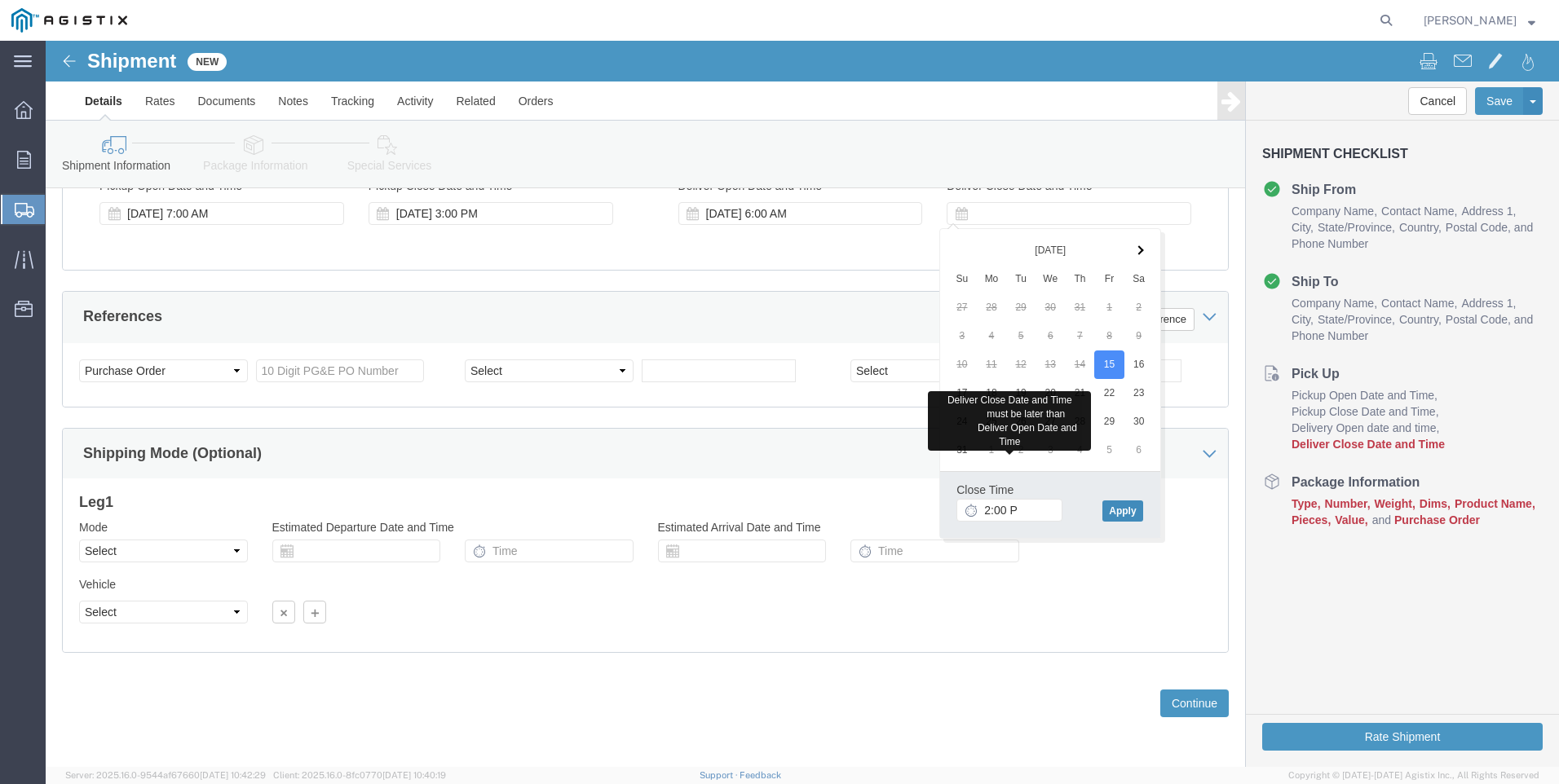
type input "2:00 PM"
click button "Apply"
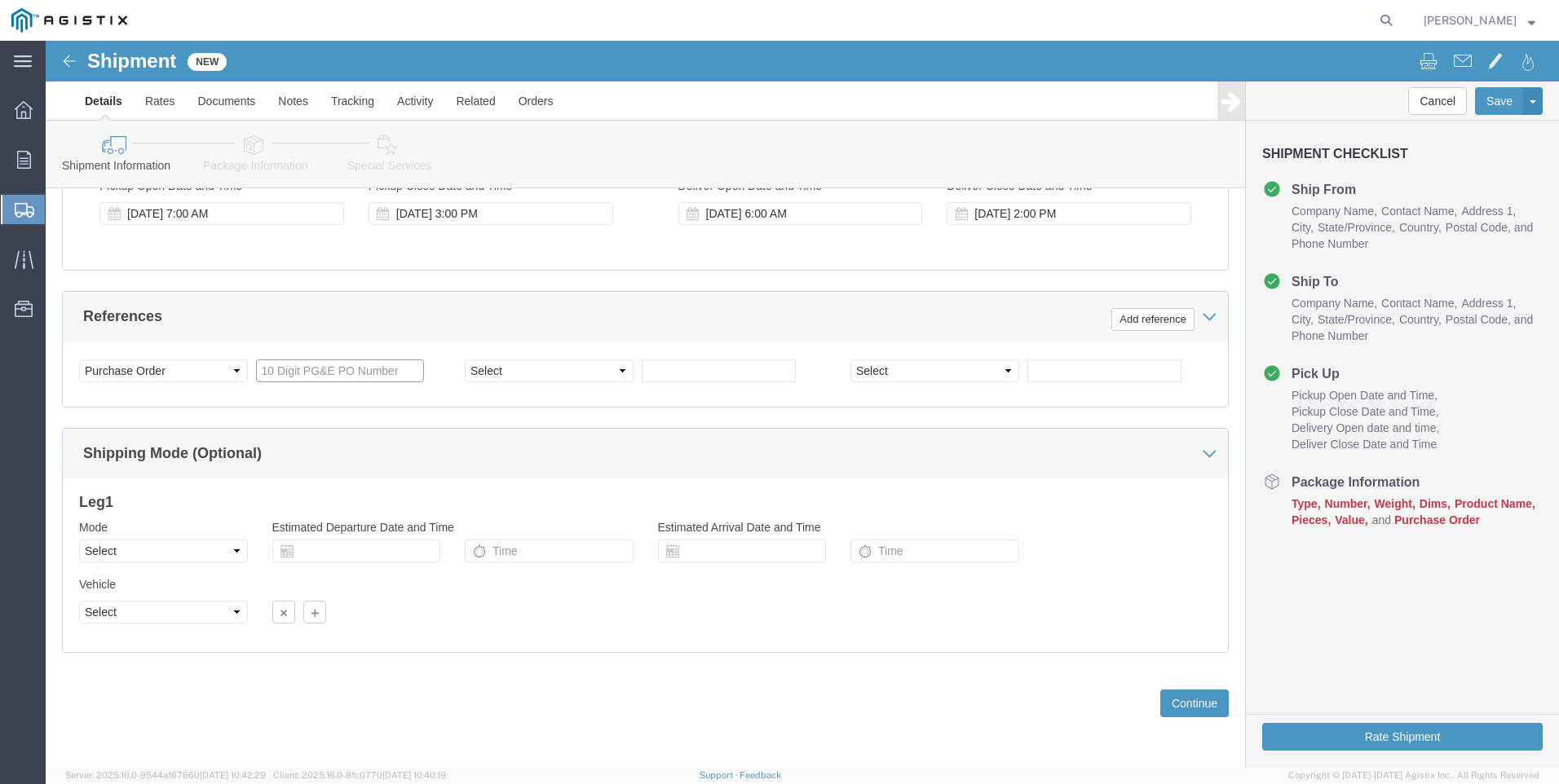
click input "text"
type input "3501414970"
click button "Continue"
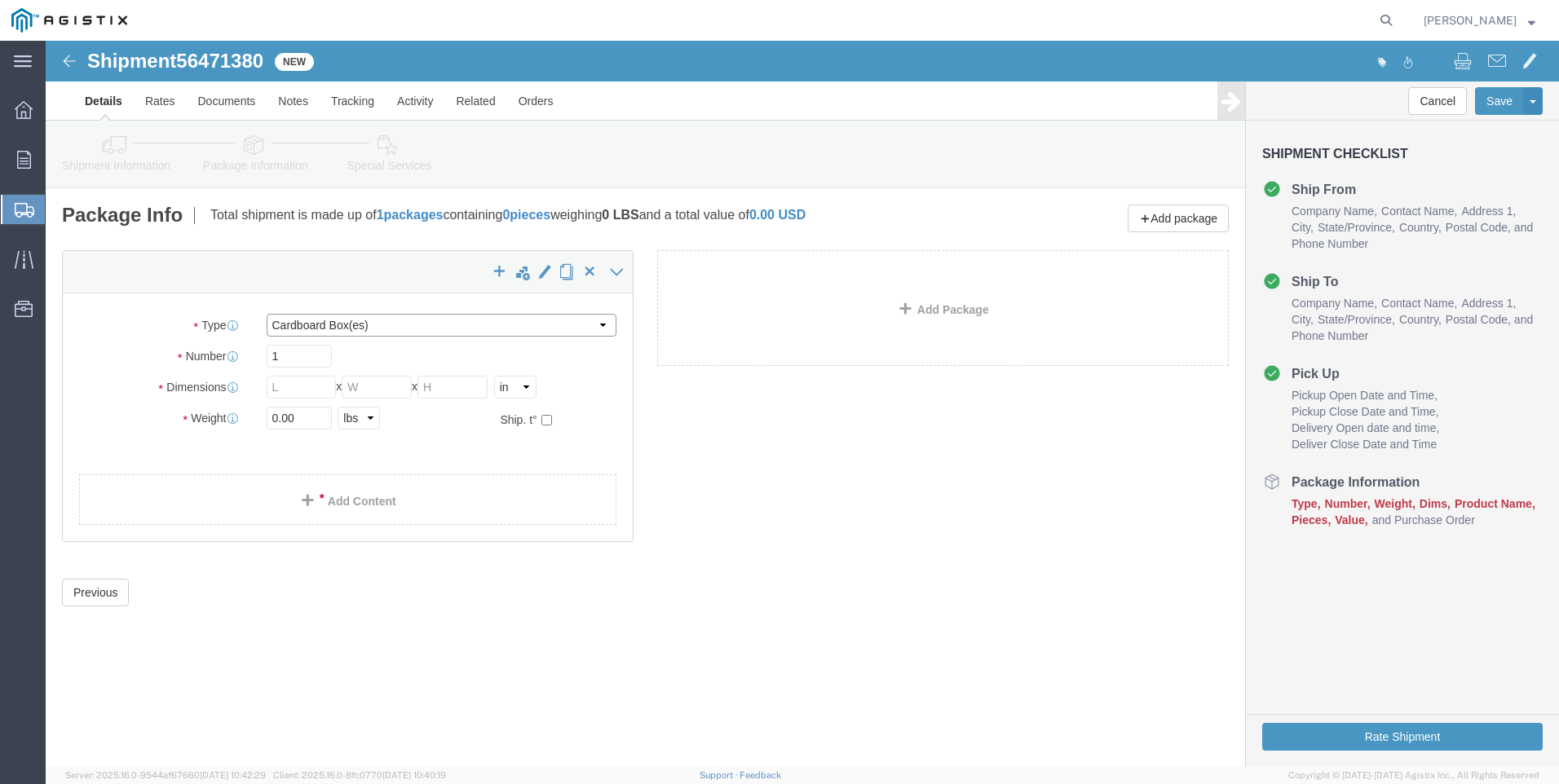
click select "Select Bulk Bundle(s) Cardboard Box(es) Carton(s) Crate(s) Drum(s) (Fiberboard)…"
select select "POST"
click select "Select Bulk Bundle(s) Cardboard Box(es) Carton(s) Crate(s) Drum(s) (Fiberboard)…"
click input "text"
type input "1"
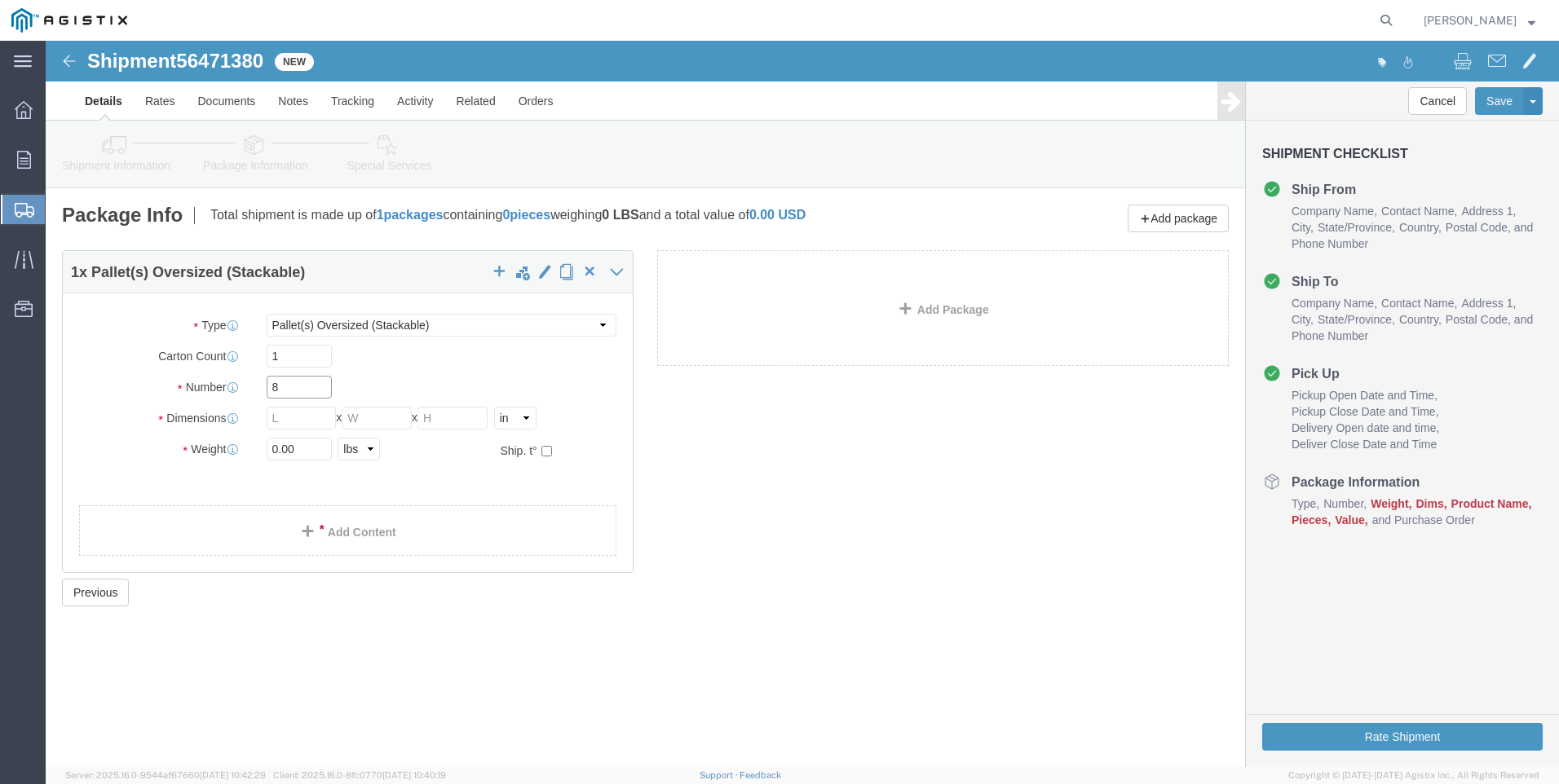
type input "8"
type input "124"
type input "56"
type input "48"
type input "8000"
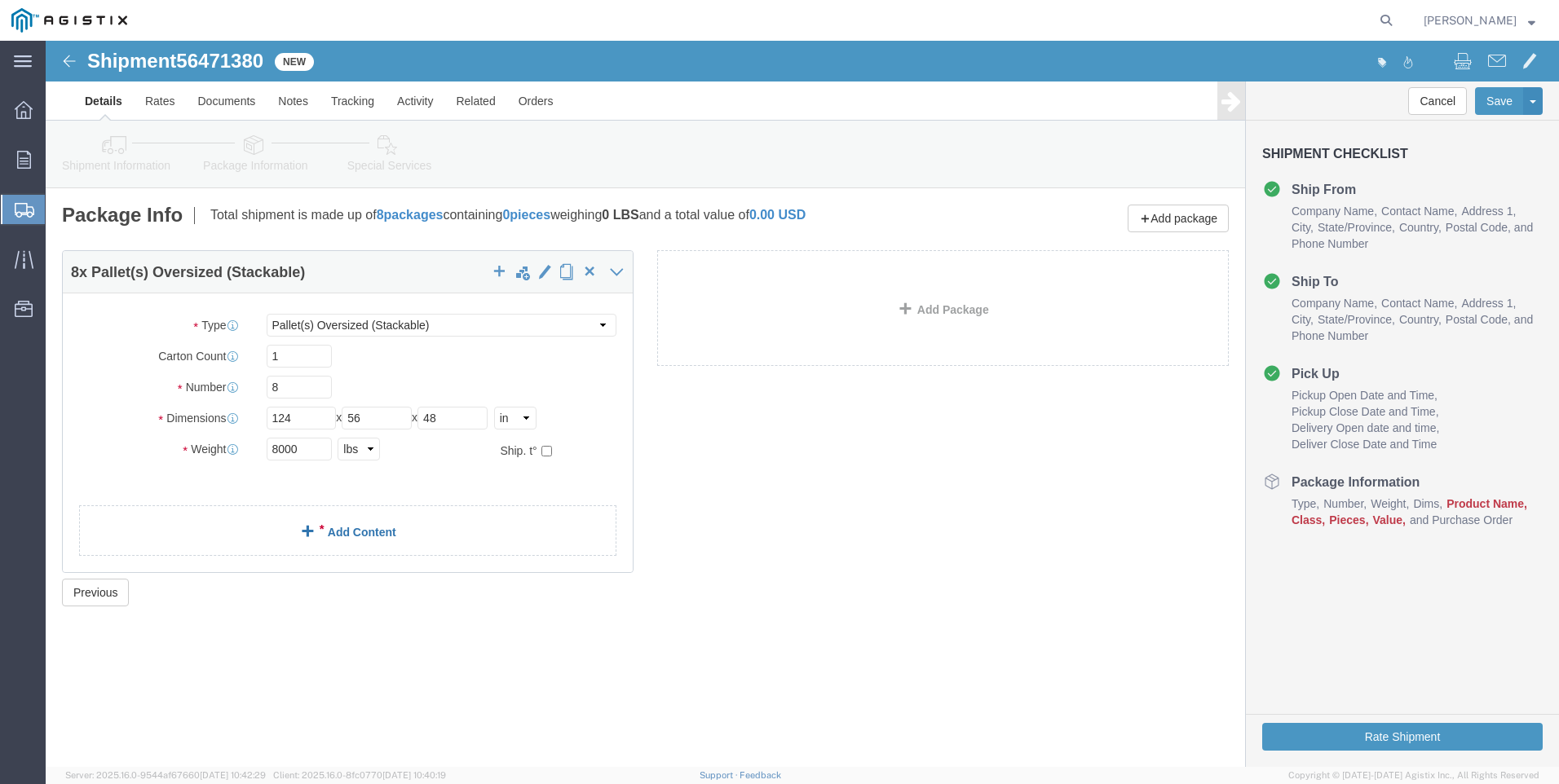
click link "Add Content"
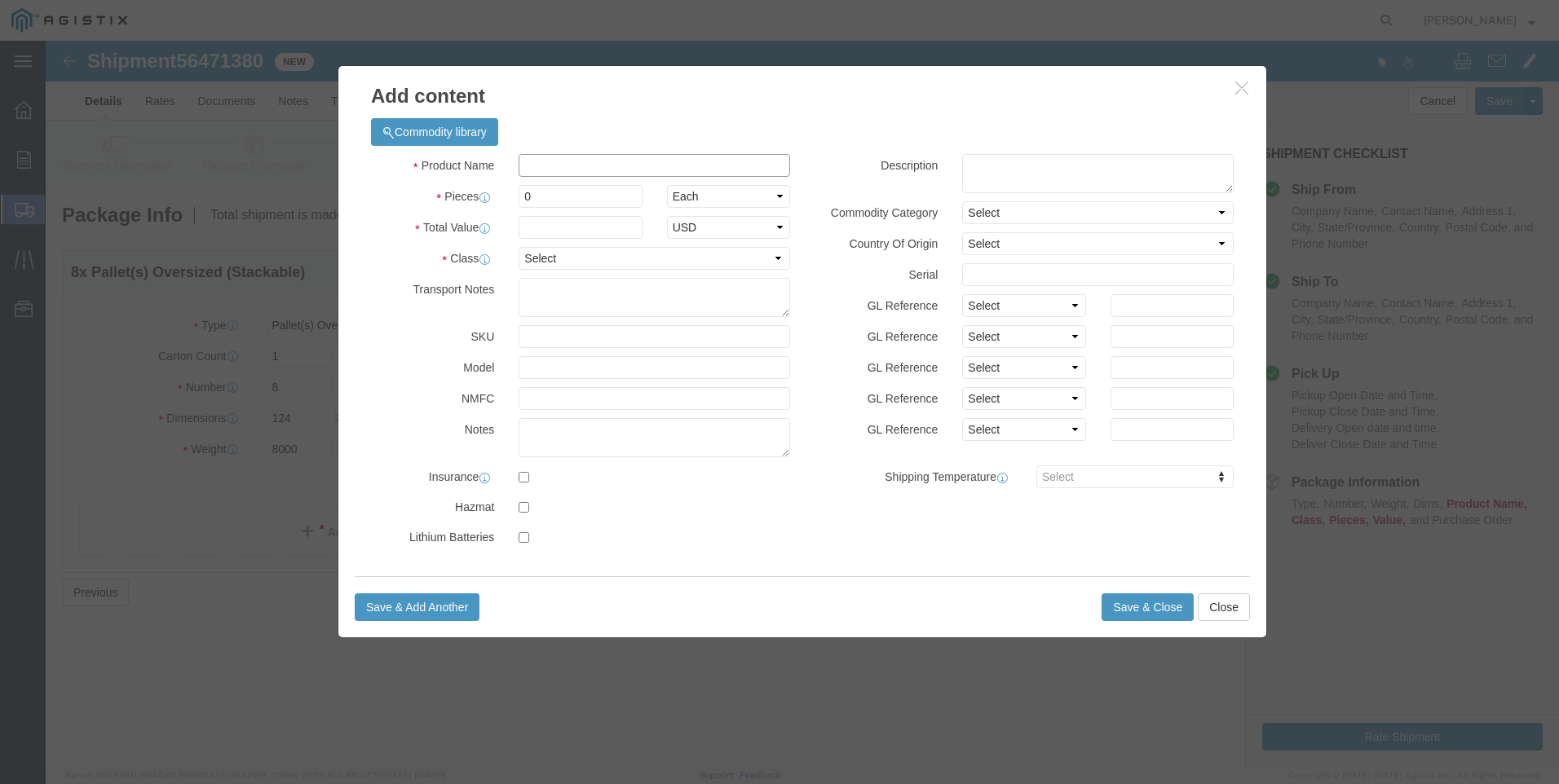
click input "text"
type input "M343981"
type input "8"
type input "195000"
select select "USD"
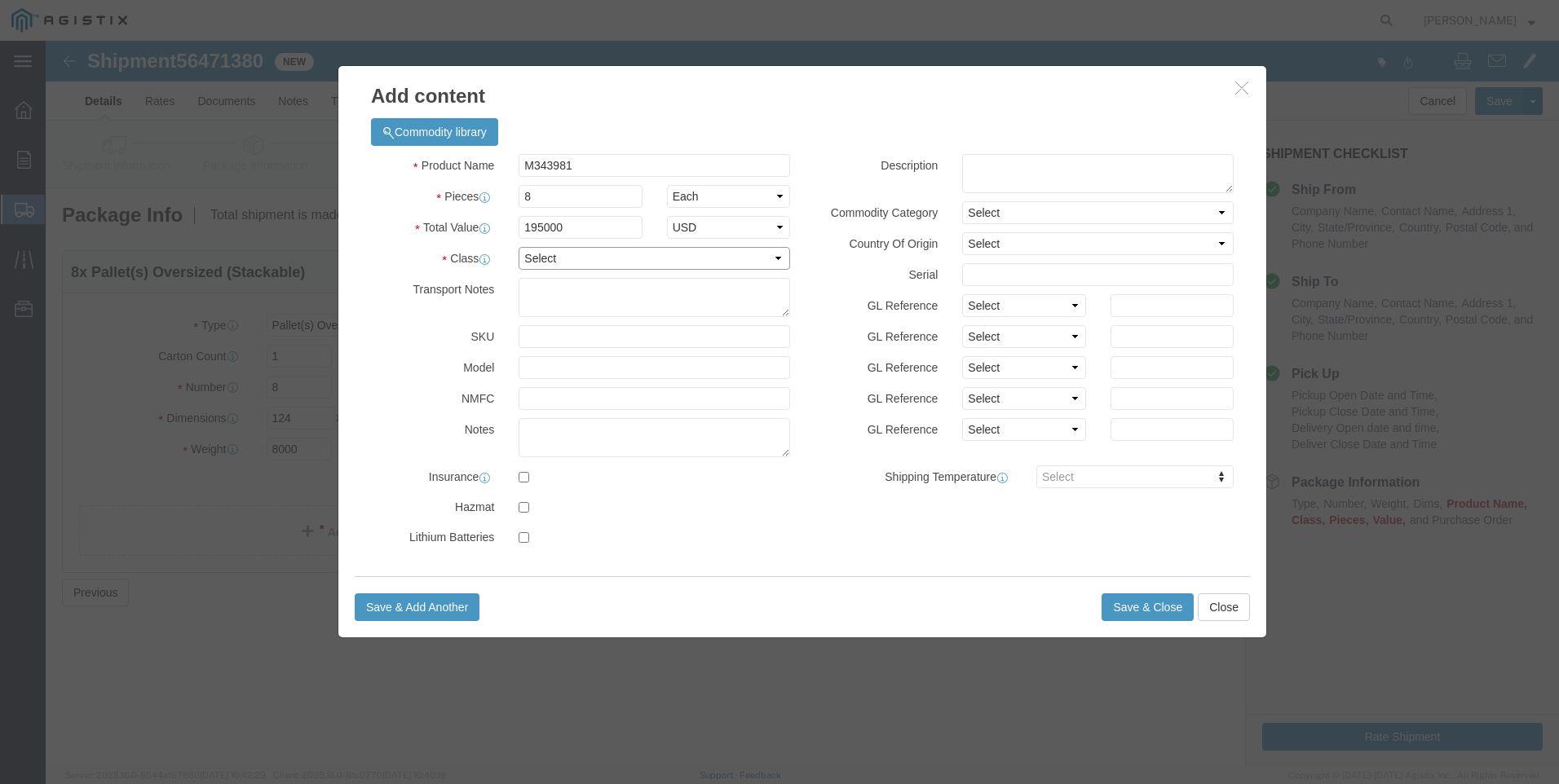
select select "70"
type textarea "MUST BE A FLATBED"
click textarea
click input "M343981"
type input "M343981"
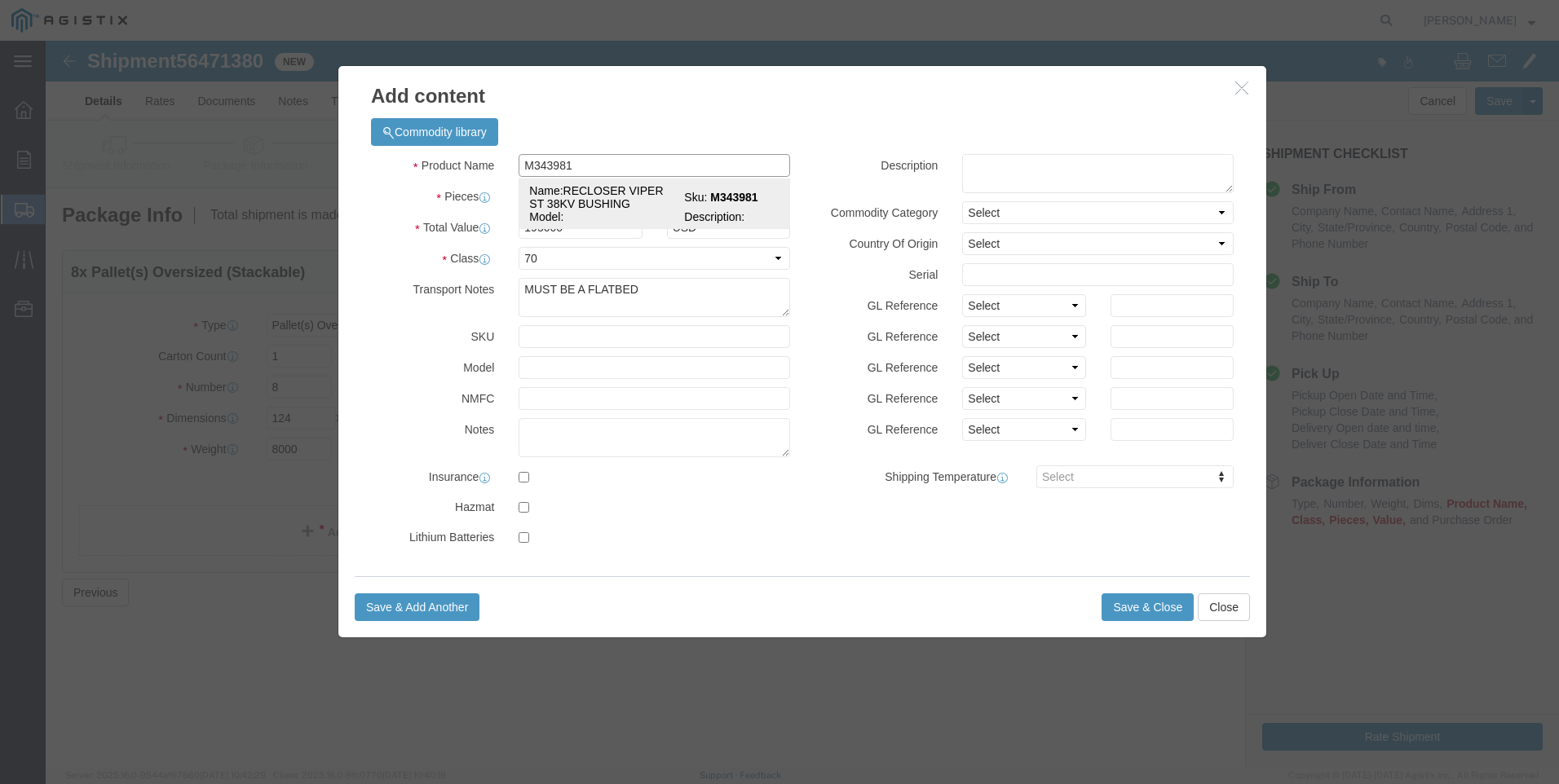
click td "Name: RECLOSER VIPER ST 38KV BUSHING"
select select
type input "RECLOSER VIPER ST 38KV BUSHING"
type input "M343981"
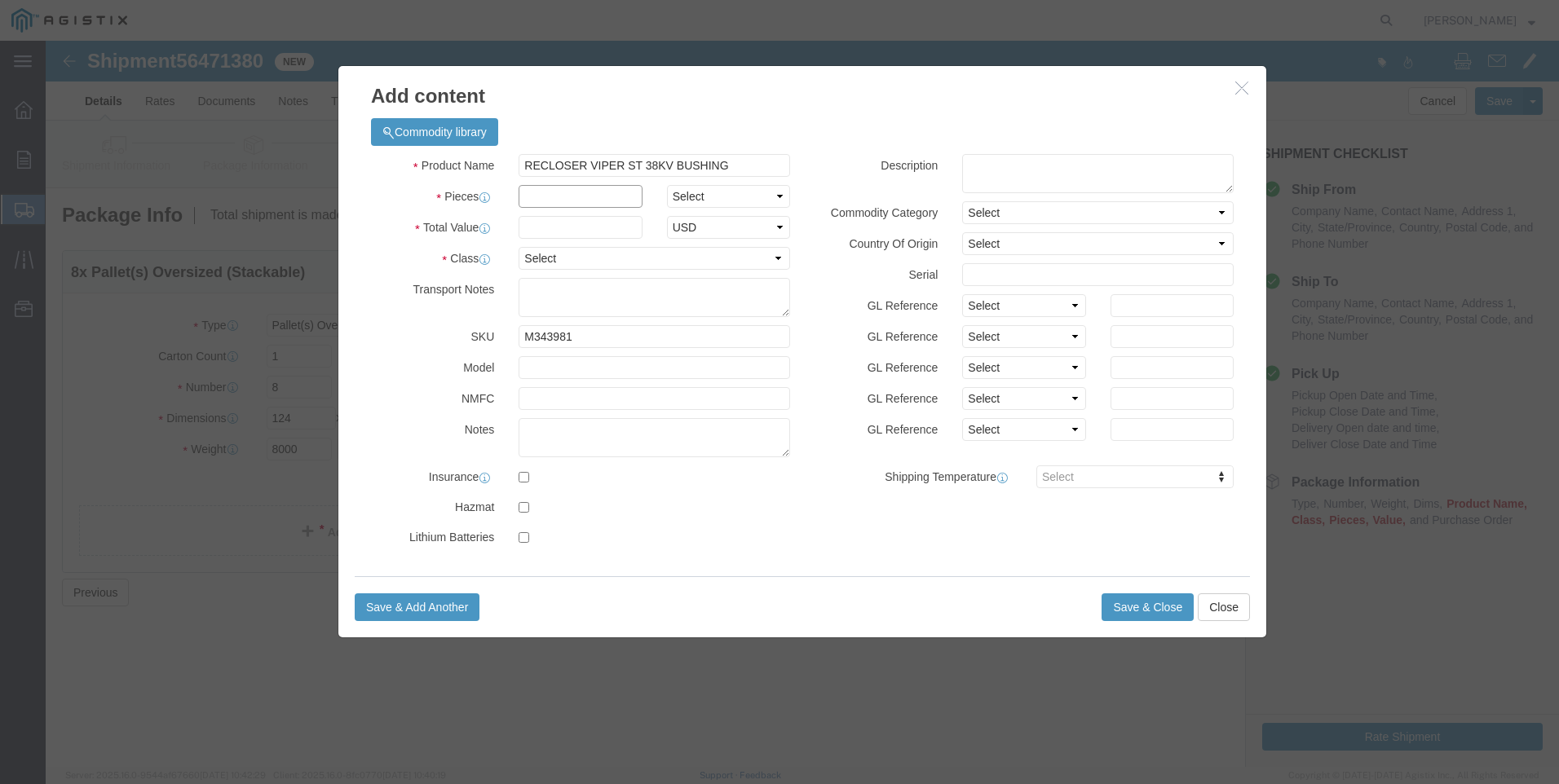
click input "text"
type input "8"
select select "EA"
type input "195000"
select select "70"
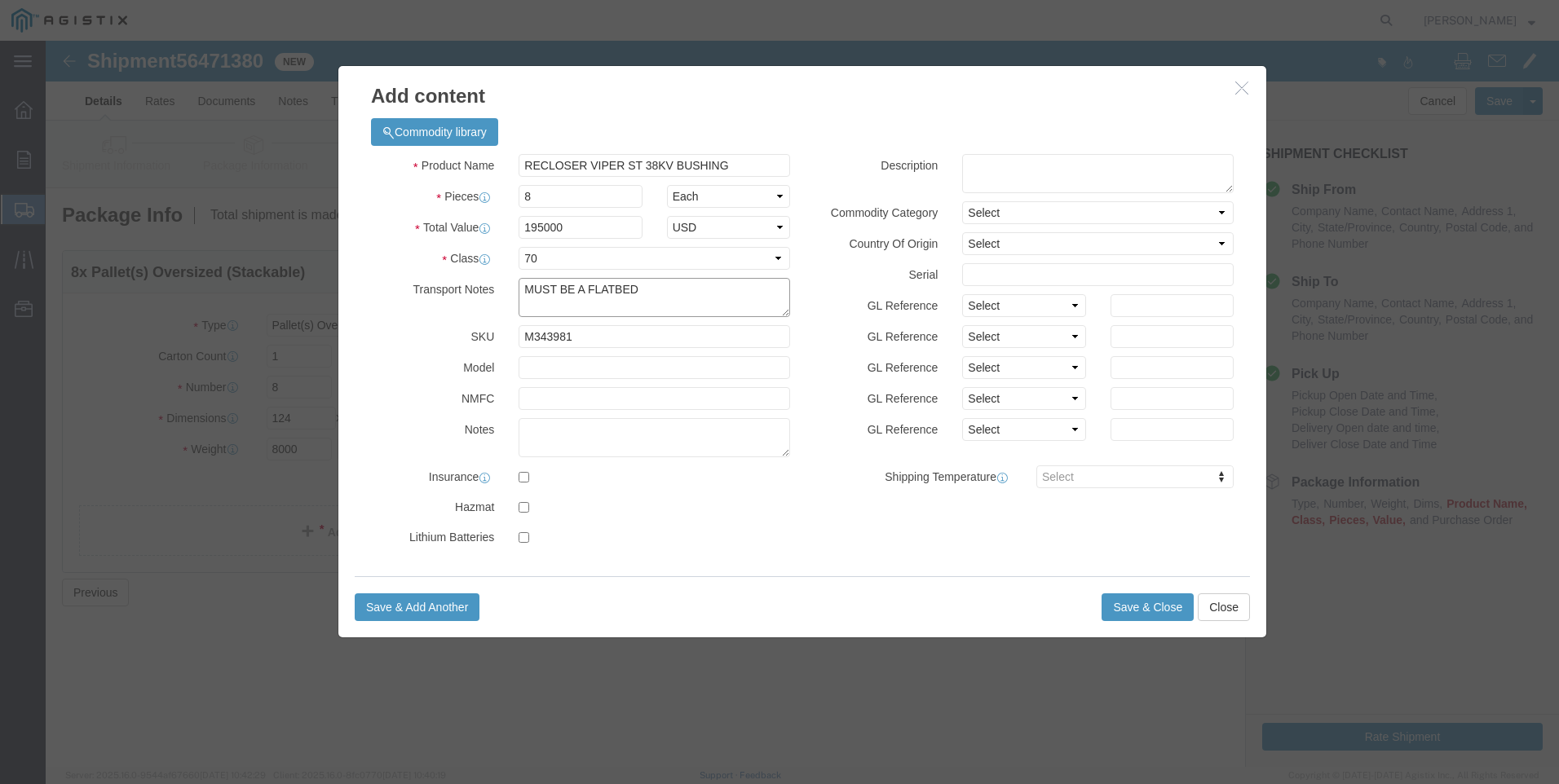
type textarea "MUST BE A FLATBED"
click textarea
type textarea "M343981"
click button "Save & Close"
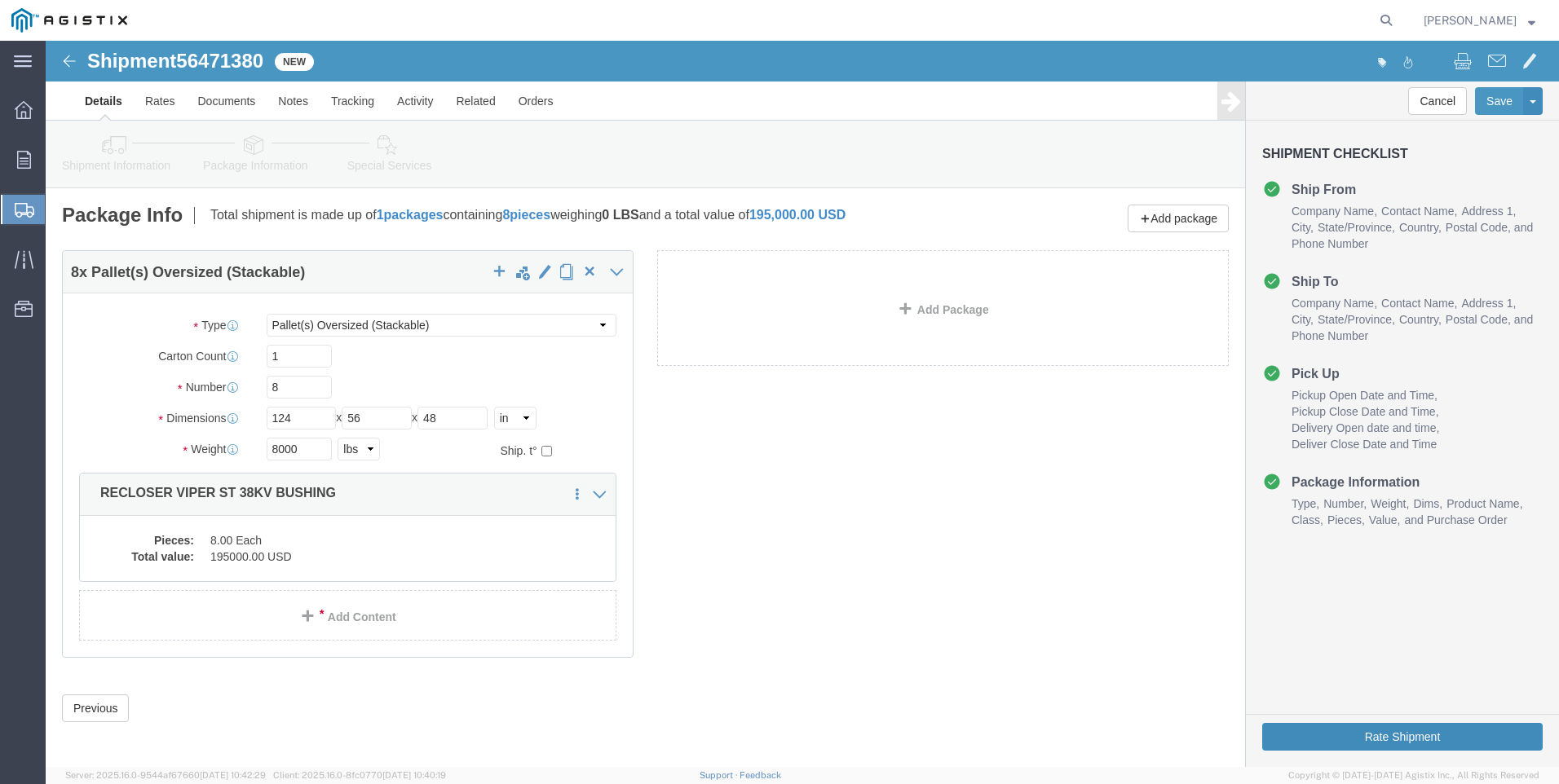
click button "Rate Shipment"
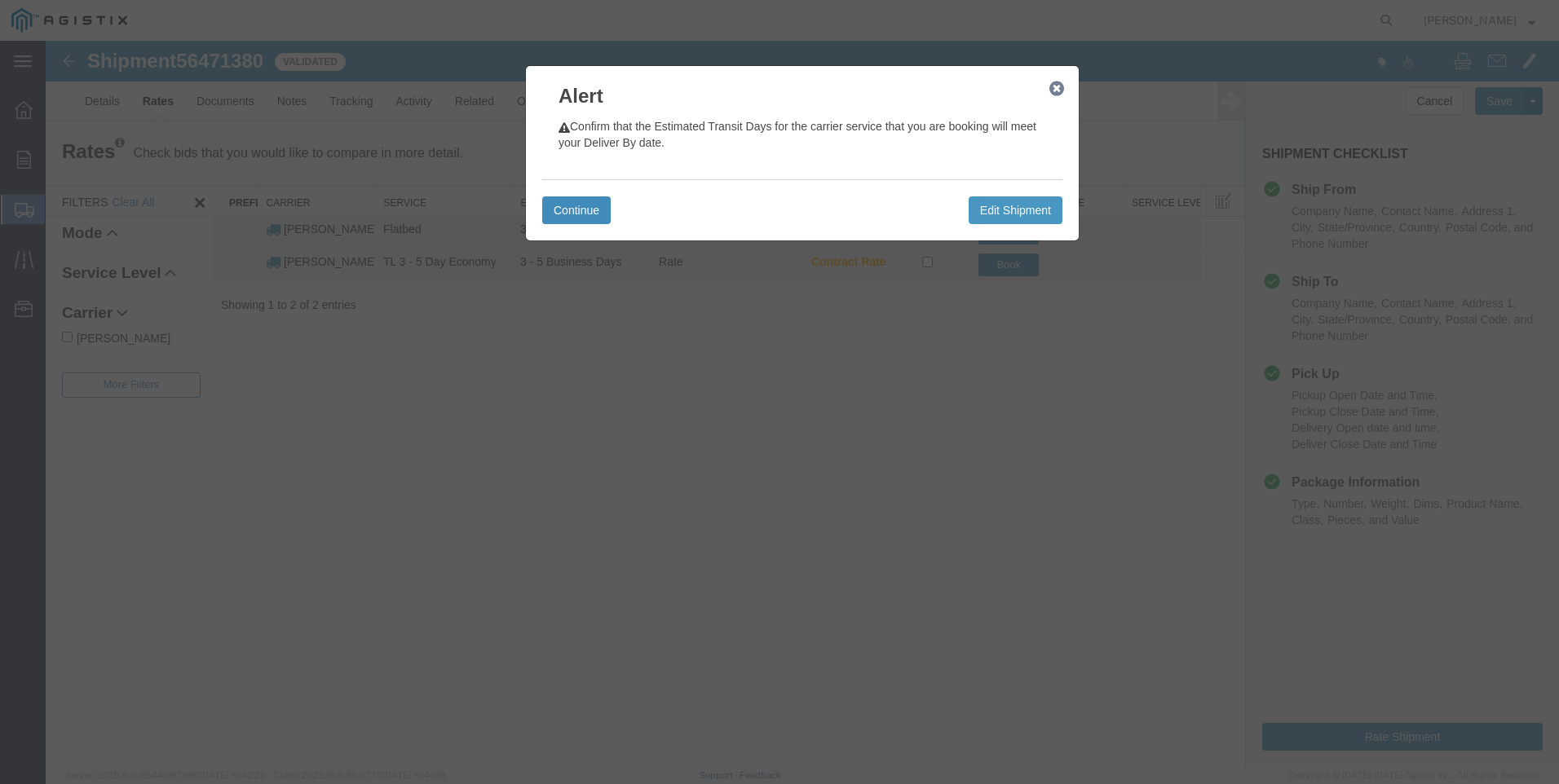
click at [556, 216] on button "Continue" at bounding box center [576, 210] width 69 height 28
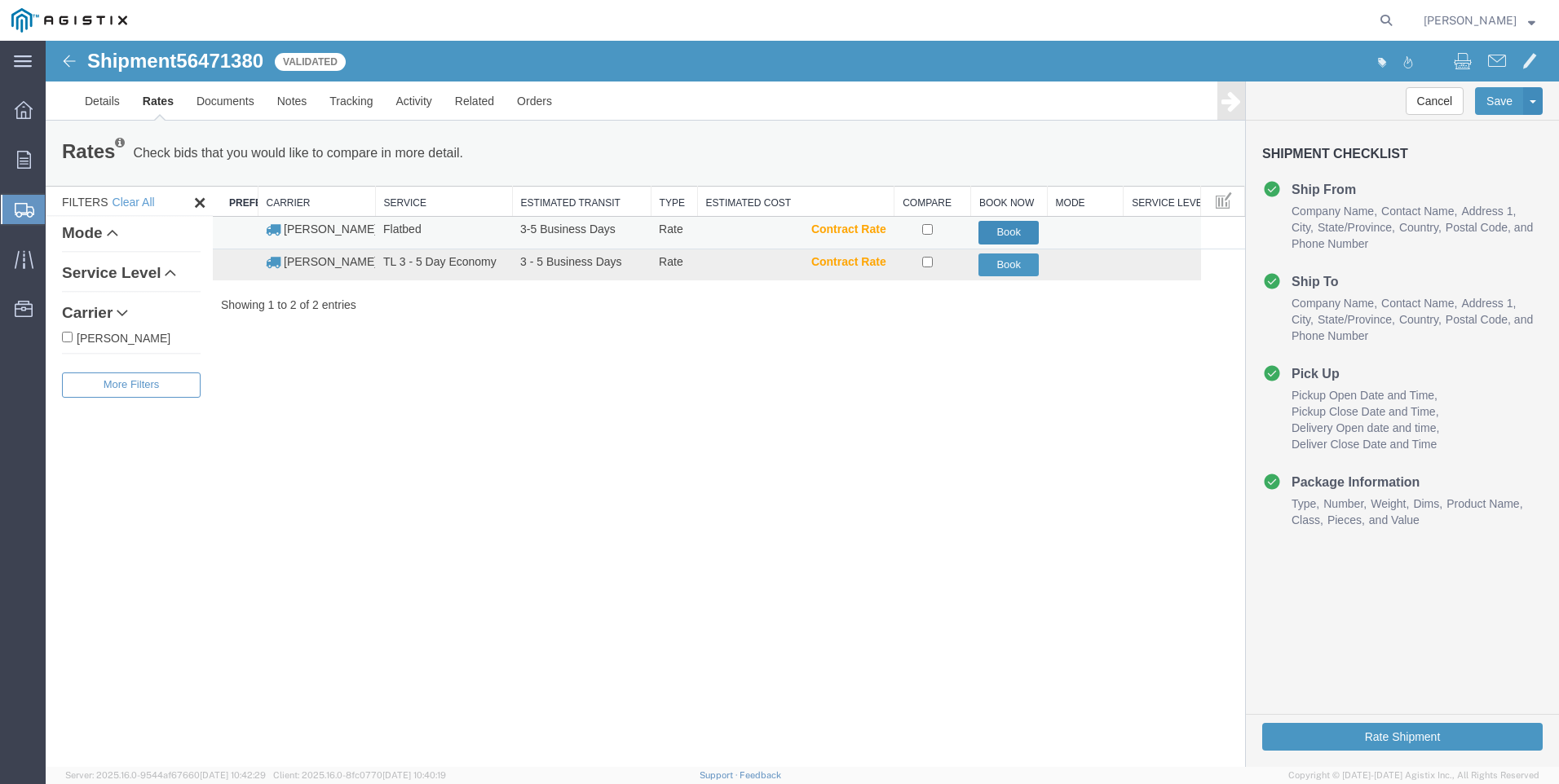
click at [1018, 232] on button "Book" at bounding box center [1008, 233] width 60 height 24
